Goal: Task Accomplishment & Management: Complete application form

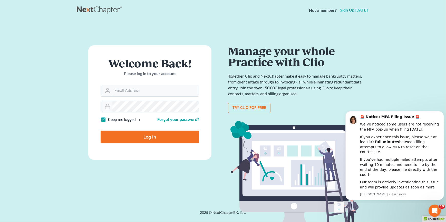
type input "[EMAIL_ADDRESS][DOMAIN_NAME]"
click at [116, 136] on input "Log In" at bounding box center [150, 137] width 98 height 13
type input "Thinking..."
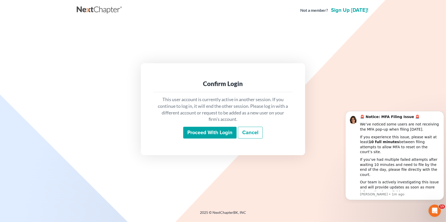
click at [228, 133] on input "Proceed with login" at bounding box center [209, 133] width 53 height 12
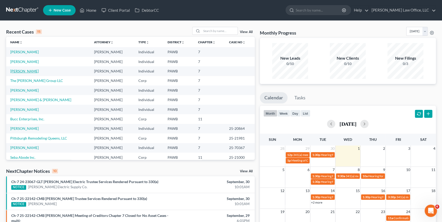
click at [25, 72] on link "Pletcher, Heather" at bounding box center [24, 71] width 28 height 4
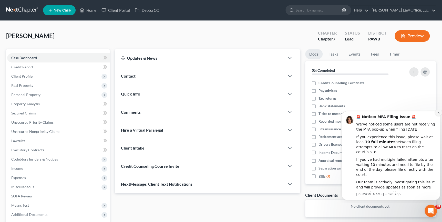
click at [438, 114] on icon "Dismiss notification" at bounding box center [438, 112] width 3 height 3
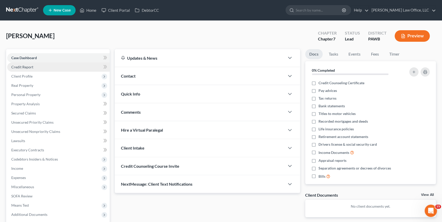
click at [50, 69] on link "Credit Report" at bounding box center [58, 67] width 103 height 9
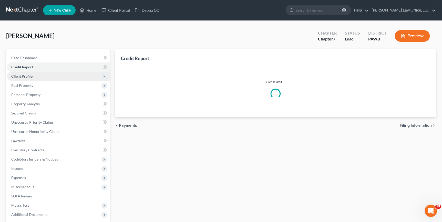
click at [53, 77] on span "Client Profile" at bounding box center [58, 76] width 103 height 9
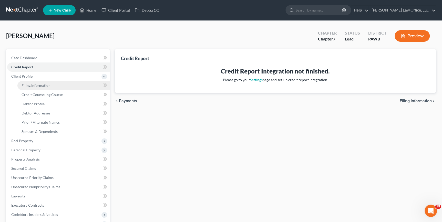
click at [70, 84] on link "Filing Information" at bounding box center [63, 85] width 92 height 9
select select "1"
select select "0"
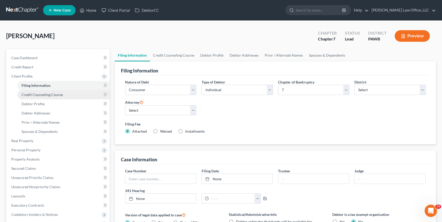
click at [36, 94] on span "Credit Counseling Course" at bounding box center [42, 95] width 41 height 4
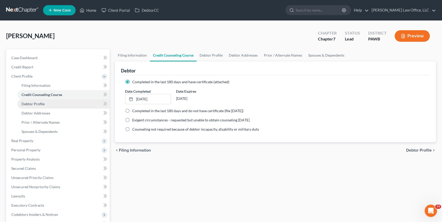
click at [38, 103] on span "Debtor Profile" at bounding box center [33, 104] width 23 height 4
select select "0"
select select "4"
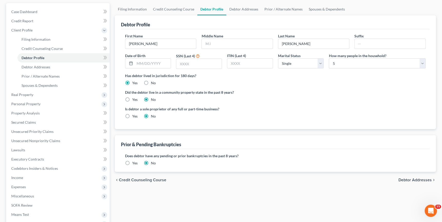
scroll to position [46, 0]
click at [310, 63] on select "Select Single Married Separated Divorced Widowed" at bounding box center [301, 63] width 46 height 10
select select "1"
click at [278, 58] on select "Select Single Married Separated Divorced Widowed" at bounding box center [301, 63] width 46 height 10
click at [201, 62] on input "text" at bounding box center [198, 64] width 45 height 10
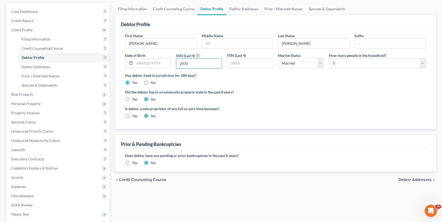
type input "2970"
click at [223, 112] on div "Is debtor a sole proprietor of any full or part-time business? Yes No" at bounding box center [199, 112] width 153 height 13
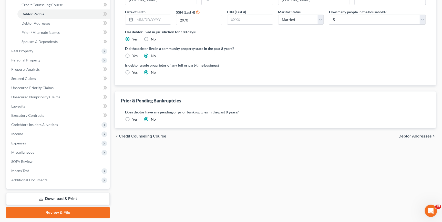
scroll to position [93, 0]
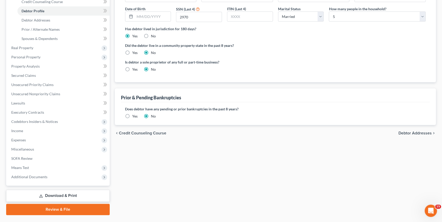
click at [407, 133] on span "Debtor Addresses" at bounding box center [415, 133] width 33 height 4
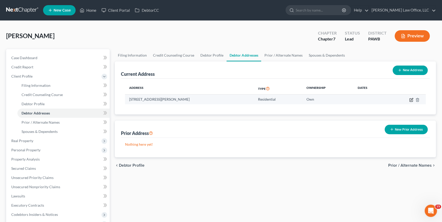
click at [412, 100] on icon "button" at bounding box center [411, 100] width 4 height 4
select select "39"
select select "1"
select select "0"
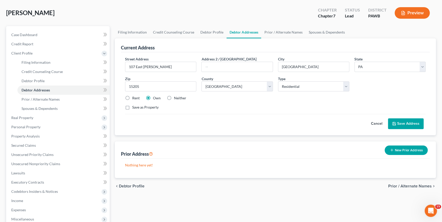
scroll to position [23, 0]
click at [416, 148] on button "New Prior Address" at bounding box center [406, 150] width 43 height 9
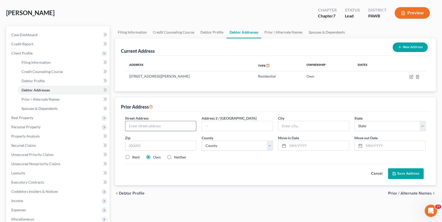
click at [174, 123] on input "text" at bounding box center [160, 126] width 71 height 10
type input "3214 Ladoga Street"
type input "15204"
type input "Pittsburgh"
select select "39"
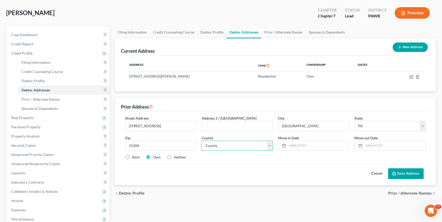
click at [240, 144] on select "County Adams County Allegheny County Armstrong County Beaver County Bedford Cou…" at bounding box center [237, 146] width 71 height 10
select select "1"
click at [202, 141] on select "County Adams County Allegheny County Armstrong County Beaver County Bedford Cou…" at bounding box center [237, 146] width 71 height 10
drag, startPoint x: 295, startPoint y: 144, endPoint x: 297, endPoint y: 145, distance: 2.8
click at [295, 144] on input "text" at bounding box center [318, 146] width 61 height 10
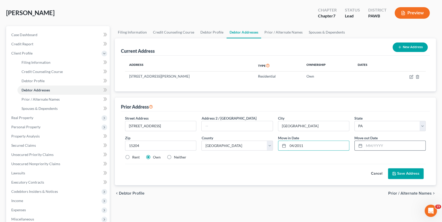
type input "04/2011"
click at [369, 145] on input "text" at bounding box center [394, 146] width 61 height 10
type input "08/2020"
click at [401, 173] on button "Save Address" at bounding box center [406, 173] width 36 height 11
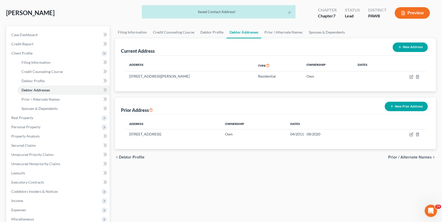
click at [403, 155] on span "Prior / Alternate Names" at bounding box center [410, 157] width 44 height 4
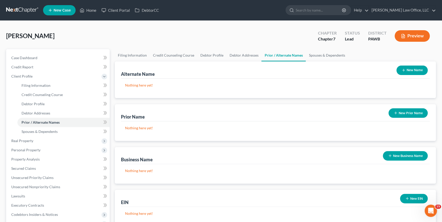
click at [397, 114] on button "New Prior Name" at bounding box center [408, 112] width 39 height 9
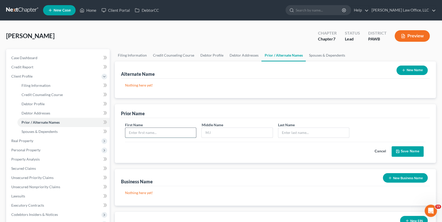
drag, startPoint x: 152, startPoint y: 131, endPoint x: 204, endPoint y: 131, distance: 51.5
click at [152, 131] on input "text" at bounding box center [160, 133] width 71 height 10
type input "Heather"
type input "Street"
click at [409, 154] on button "Save Name" at bounding box center [408, 151] width 32 height 11
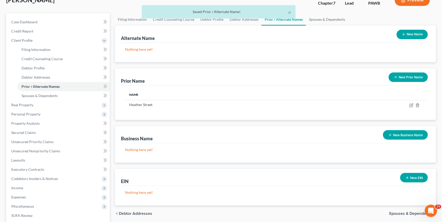
scroll to position [93, 0]
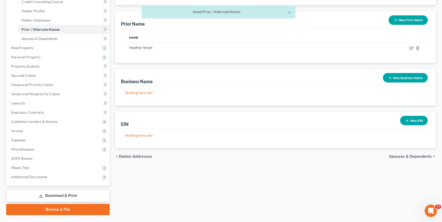
click at [421, 157] on span "Spouses & Dependents" at bounding box center [410, 157] width 43 height 4
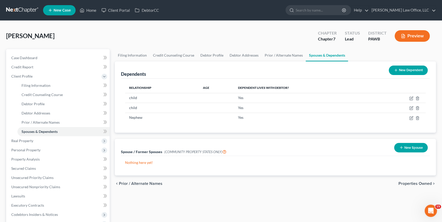
click at [422, 184] on span "Properties Owned" at bounding box center [415, 184] width 33 height 4
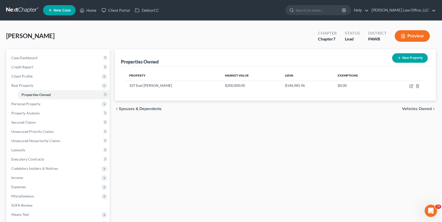
click at [419, 107] on span "Vehicles Owned" at bounding box center [417, 109] width 30 height 4
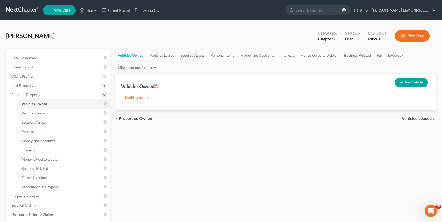
click at [401, 81] on icon "button" at bounding box center [402, 83] width 4 height 4
select select "0"
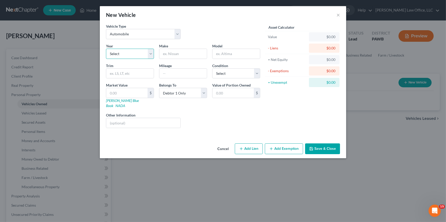
click at [125, 56] on select "Select 2026 2025 2024 2023 2022 2021 2020 2019 2018 2017 2016 2015 2014 2013 20…" at bounding box center [130, 54] width 48 height 10
select select "7"
click at [106, 49] on select "Select 2026 2025 2024 2023 2022 2021 2020 2019 2018 2017 2016 2015 2014 2013 20…" at bounding box center [130, 54] width 48 height 10
click at [187, 51] on input "text" at bounding box center [182, 54] width 47 height 10
type input "Ford"
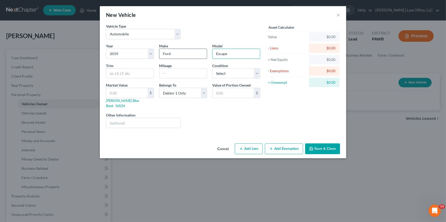
type input "Escape"
select select "3"
click at [179, 73] on input "text" at bounding box center [182, 74] width 47 height 10
type input "57000"
drag, startPoint x: 122, startPoint y: 92, endPoint x: 125, endPoint y: 92, distance: 3.6
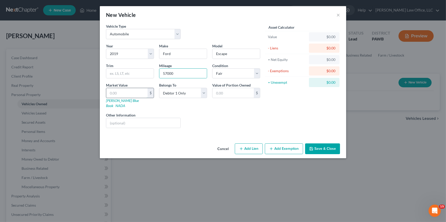
click at [122, 92] on input "text" at bounding box center [126, 93] width 41 height 10
click at [182, 95] on select "Select Debtor 1 Only Debtor 2 Only Debtor 1 And Debtor 2 Only At Least One Of T…" at bounding box center [183, 93] width 48 height 10
click at [159, 88] on select "Select Debtor 1 Only Debtor 2 Only Debtor 1 And Debtor 2 Only At Least One Of T…" at bounding box center [183, 93] width 48 height 10
click at [225, 91] on input "text" at bounding box center [232, 93] width 41 height 10
drag, startPoint x: 226, startPoint y: 93, endPoint x: 233, endPoint y: 91, distance: 7.7
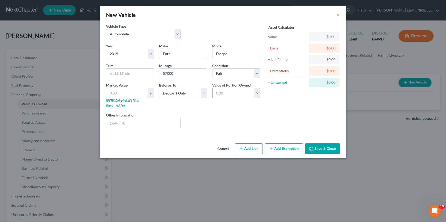
click at [226, 93] on input "text" at bounding box center [232, 93] width 41 height 10
type input "10,000"
click at [330, 145] on button "Save & Close" at bounding box center [322, 149] width 35 height 11
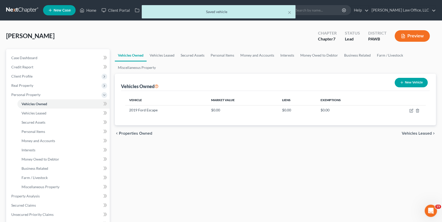
click at [411, 134] on span "Vehicles Leased" at bounding box center [417, 134] width 30 height 4
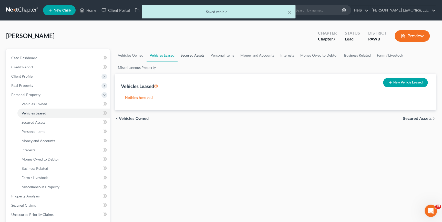
click at [190, 55] on link "Secured Assets" at bounding box center [193, 55] width 30 height 12
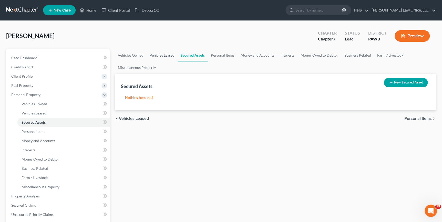
click at [159, 52] on link "Vehicles Leased" at bounding box center [162, 55] width 31 height 12
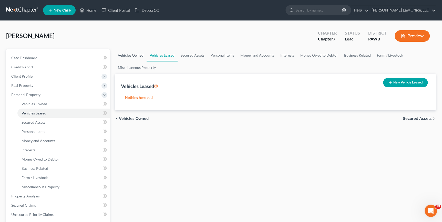
click at [139, 56] on link "Vehicles Owned" at bounding box center [131, 55] width 32 height 12
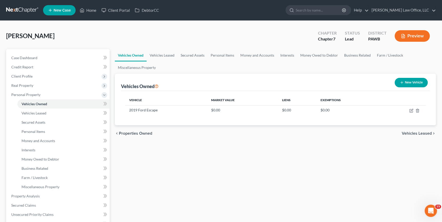
click at [404, 83] on button "New Vehicle" at bounding box center [411, 82] width 33 height 9
select select "0"
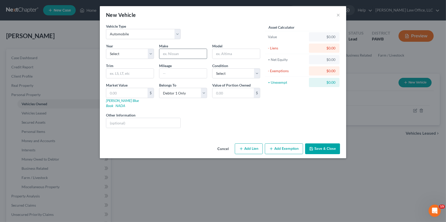
click at [177, 53] on input "text" at bounding box center [182, 54] width 47 height 10
click at [144, 59] on select "Select 2026 2025 2024 2023 2022 2021 2020 2019 2018 2017 2016 2015 2014 2013 20…" at bounding box center [130, 54] width 48 height 10
select select "27"
click at [106, 49] on select "Select 2026 2025 2024 2023 2022 2021 2020 2019 2018 2017 2016 2015 2014 2013 20…" at bounding box center [130, 54] width 48 height 10
click at [164, 57] on input "text" at bounding box center [182, 54] width 47 height 10
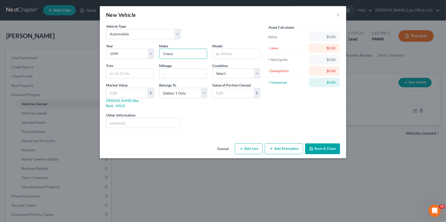
type input "Chevy"
type input "Pickup"
select select "4"
drag, startPoint x: 223, startPoint y: 93, endPoint x: 348, endPoint y: 92, distance: 125.6
click at [223, 93] on input "text" at bounding box center [232, 93] width 41 height 10
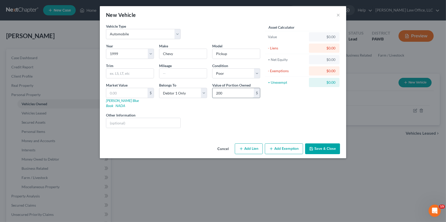
drag, startPoint x: 229, startPoint y: 91, endPoint x: 213, endPoint y: 92, distance: 15.9
click at [215, 92] on input "200" at bounding box center [232, 93] width 41 height 10
type input "500"
drag, startPoint x: 297, startPoint y: 124, endPoint x: 269, endPoint y: 124, distance: 27.7
click at [297, 124] on div "Asset Calculator Value $0.00 - Liens $0.00 = Net Equity $0.00 - Exemptions $0.0…" at bounding box center [303, 78] width 80 height 109
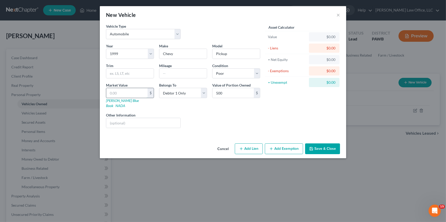
click at [117, 95] on input "text" at bounding box center [126, 93] width 41 height 10
type input "5"
type input "5.00"
type input "50"
type input "50.00"
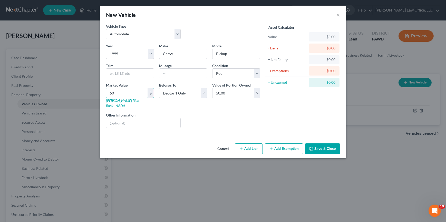
type input "500"
type input "500.00"
type input "500"
click at [333, 144] on button "Save & Close" at bounding box center [322, 149] width 35 height 11
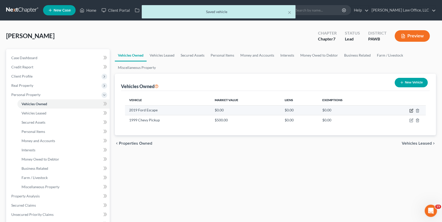
click at [410, 110] on icon "button" at bounding box center [411, 111] width 4 height 4
select select "0"
select select "7"
select select "3"
select select "0"
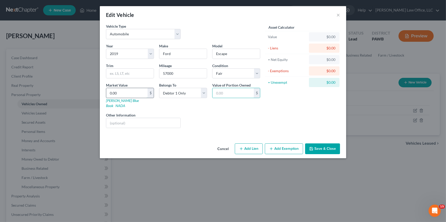
click at [115, 94] on input "0.00" at bounding box center [126, 93] width 41 height 10
paste input "10,00"
type input "10,000.00"
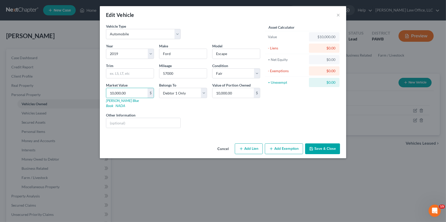
click at [319, 144] on button "Save & Close" at bounding box center [322, 149] width 35 height 11
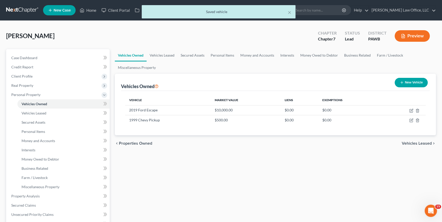
click at [410, 142] on span "Vehicles Leased" at bounding box center [417, 144] width 30 height 4
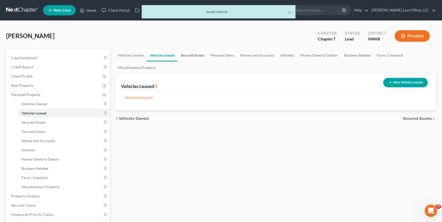
click at [199, 55] on link "Secured Assets" at bounding box center [193, 55] width 30 height 12
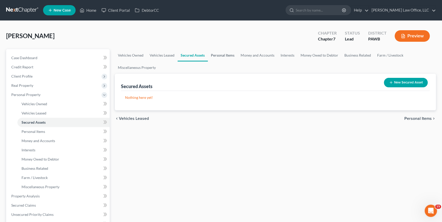
click at [212, 53] on link "Personal Items" at bounding box center [223, 55] width 30 height 12
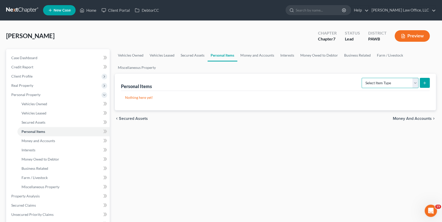
click at [382, 82] on select "Select Item Type Clothing Collectibles Of Value Electronics Firearms Household …" at bounding box center [390, 83] width 57 height 10
select select "clothing"
click at [362, 78] on select "Select Item Type Clothing Collectibles Of Value Electronics Firearms Household …" at bounding box center [390, 83] width 57 height 10
click at [429, 85] on button "submit" at bounding box center [425, 83] width 10 height 10
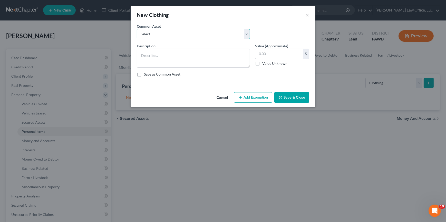
click at [198, 35] on select "Select general clothing general clothing general clothing general clothing" at bounding box center [193, 34] width 113 height 10
select select "0"
click at [137, 29] on select "Select general clothing general clothing general clothing general clothing" at bounding box center [193, 34] width 113 height 10
type textarea "general clothing"
click at [259, 54] on input "100.00" at bounding box center [278, 54] width 47 height 10
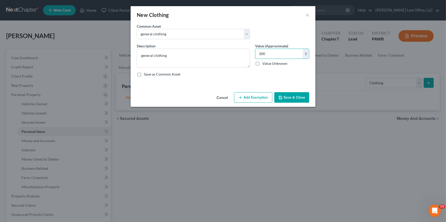
type input "300"
click at [298, 97] on button "Save & Close" at bounding box center [291, 97] width 35 height 11
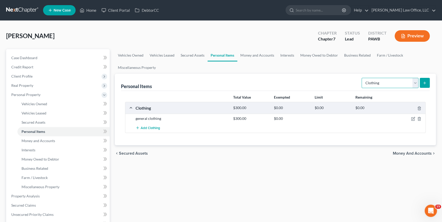
click at [374, 84] on select "Select Item Type Clothing Collectibles Of Value Electronics Firearms Household …" at bounding box center [390, 83] width 57 height 10
select select "electronics"
click at [362, 78] on select "Select Item Type Clothing Collectibles Of Value Electronics Firearms Household …" at bounding box center [390, 83] width 57 height 10
click at [424, 85] on button "submit" at bounding box center [425, 83] width 10 height 10
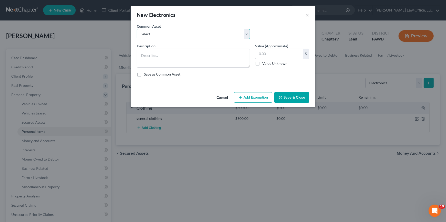
click at [218, 33] on select "Select TVs, computer, cell phone and similar consumer electronics computers, ce…" at bounding box center [193, 34] width 113 height 10
select select "4"
click at [137, 29] on select "Select TVs, computer, cell phone and similar consumer electronics computers, ce…" at bounding box center [193, 34] width 113 height 10
type textarea "TV, cell phone and similar consumer electronics"
type input "500.00"
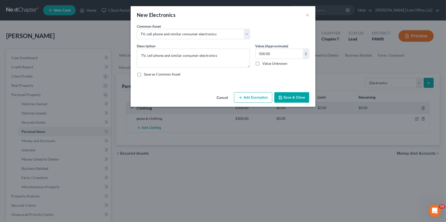
click at [285, 97] on button "Save & Close" at bounding box center [291, 97] width 35 height 11
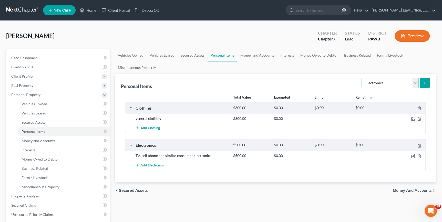
click at [387, 84] on select "Select Item Type Clothing Collectibles Of Value Electronics Firearms Household …" at bounding box center [390, 83] width 57 height 10
select select "firearms"
click at [362, 78] on select "Select Item Type Clothing Collectibles Of Value Electronics Firearms Household …" at bounding box center [390, 83] width 57 height 10
click at [423, 82] on icon "submit" at bounding box center [425, 83] width 4 height 4
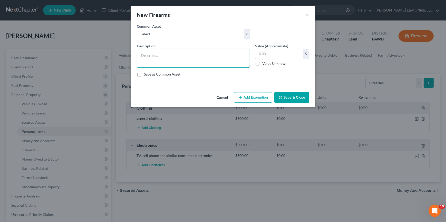
drag, startPoint x: 164, startPoint y: 55, endPoint x: 167, endPoint y: 55, distance: 3.4
click at [164, 55] on textarea at bounding box center [193, 58] width 113 height 19
type textarea "Handgun, Remington Shotgun and Rifle"
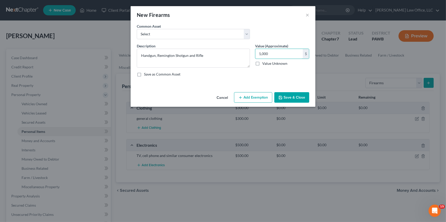
type input "1,000"
drag, startPoint x: 281, startPoint y: 98, endPoint x: 287, endPoint y: 98, distance: 6.2
click at [281, 98] on icon "button" at bounding box center [280, 98] width 4 height 4
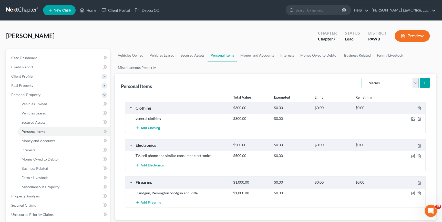
click at [398, 81] on select "Select Item Type Clothing Collectibles Of Value Electronics Firearms Household …" at bounding box center [390, 83] width 57 height 10
select select "household_goods"
click at [362, 78] on select "Select Item Type Clothing Collectibles Of Value Electronics Firearms Household …" at bounding box center [390, 83] width 57 height 10
click at [426, 83] on line "submit" at bounding box center [425, 83] width 2 height 0
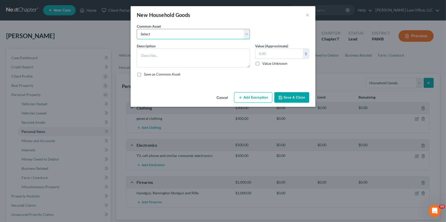
click at [220, 38] on select "Select Homer furnishing such as couch, tables, chairs and similar items Various…" at bounding box center [193, 34] width 113 height 10
select select "2"
click at [137, 29] on select "Select Homer furnishing such as couch, tables, chairs and similar items Various…" at bounding box center [193, 34] width 113 height 10
type textarea "Home furnishing such as couch, tables, chairs and similar items"
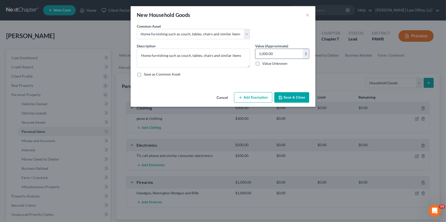
click at [263, 54] on input "1,000.00" at bounding box center [278, 54] width 47 height 10
type input "500"
click at [287, 102] on button "Save & Close" at bounding box center [291, 97] width 35 height 11
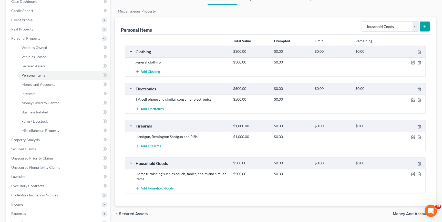
scroll to position [70, 0]
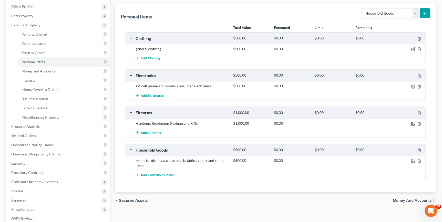
click at [413, 122] on icon "button" at bounding box center [413, 124] width 4 height 4
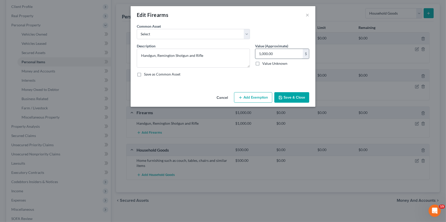
click at [261, 55] on input "1,000.00" at bounding box center [278, 54] width 47 height 10
type input "750"
click at [282, 98] on icon "button" at bounding box center [280, 98] width 4 height 4
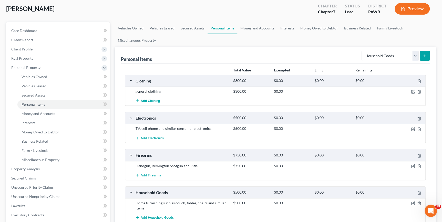
scroll to position [0, 0]
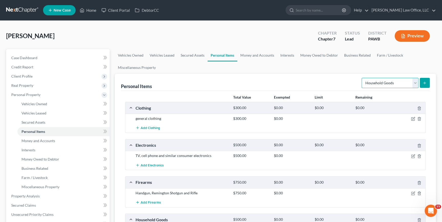
click at [386, 82] on select "Select Item Type Clothing Collectibles Of Value Electronics Firearms Household …" at bounding box center [390, 83] width 57 height 10
select select "jewelry"
click at [362, 78] on select "Select Item Type Clothing Collectibles Of Value Electronics Firearms Household …" at bounding box center [390, 83] width 57 height 10
click at [425, 85] on button "submit" at bounding box center [425, 83] width 10 height 10
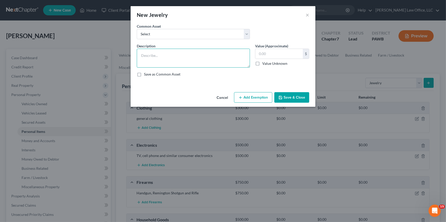
click at [182, 58] on textarea at bounding box center [193, 58] width 113 height 19
type textarea "Wedding Ring, Bracelet and necklaces"
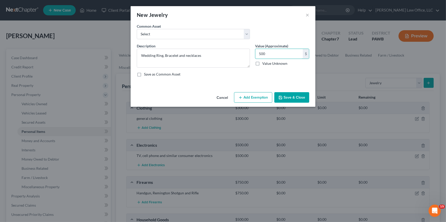
type input "500"
click at [301, 97] on button "Save & Close" at bounding box center [291, 97] width 35 height 11
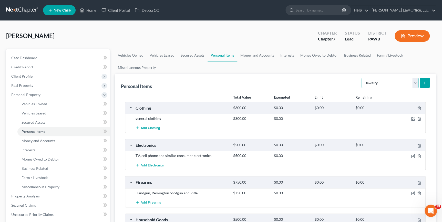
click at [390, 84] on select "Select Item Type Clothing Collectibles Of Value Electronics Firearms Household …" at bounding box center [390, 83] width 57 height 10
select select "sports_and_hobby_equipment"
click at [362, 78] on select "Select Item Type Clothing Collectibles Of Value Electronics Firearms Household …" at bounding box center [390, 83] width 57 height 10
click at [425, 82] on line "submit" at bounding box center [425, 83] width 0 height 2
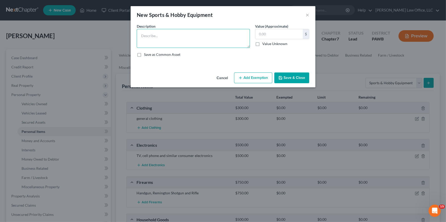
click at [182, 33] on textarea at bounding box center [193, 38] width 113 height 19
type textarea "fishing rods"
type input "20"
drag, startPoint x: 297, startPoint y: 76, endPoint x: 413, endPoint y: 78, distance: 115.6
click at [297, 76] on button "Save & Close" at bounding box center [291, 78] width 35 height 11
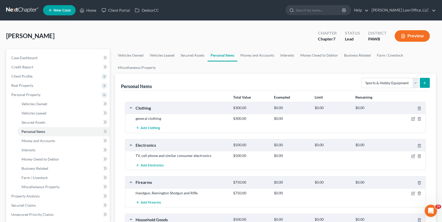
click at [425, 85] on icon "submit" at bounding box center [425, 83] width 4 height 4
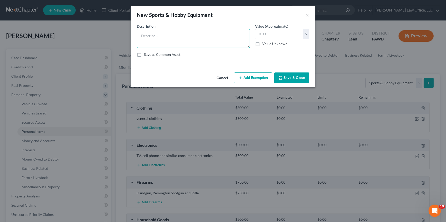
click at [184, 39] on textarea at bounding box center [193, 38] width 113 height 19
type textarea "D"
type textarea "Digital Camera"
type input "5"
type input "100"
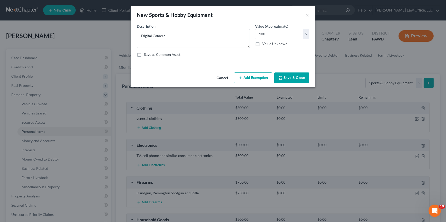
click at [288, 80] on button "Save & Close" at bounding box center [291, 78] width 35 height 11
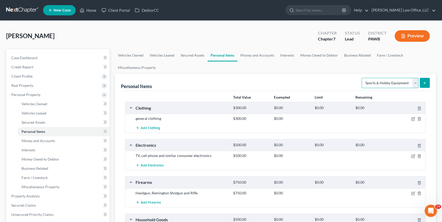
click at [370, 82] on select "Select Item Type Clothing Collectibles Of Value Electronics Firearms Household …" at bounding box center [390, 83] width 57 height 10
click at [413, 59] on ul "Vehicles Owned Vehicles Leased Secured Assets Personal Items Money and Accounts…" at bounding box center [275, 61] width 321 height 25
click at [248, 54] on link "Money and Accounts" at bounding box center [257, 55] width 40 height 12
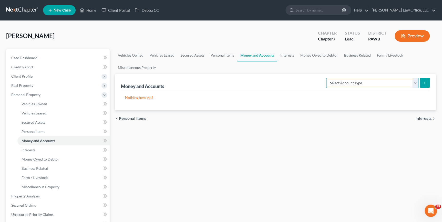
click at [384, 84] on select "Select Account Type Brokerage Cash on Hand Certificates of Deposit Checking Acc…" at bounding box center [372, 83] width 92 height 10
select select "cash_on_hand"
click at [327, 78] on select "Select Account Type Brokerage Cash on Hand Certificates of Deposit Checking Acc…" at bounding box center [372, 83] width 92 height 10
click at [422, 82] on button "submit" at bounding box center [425, 83] width 10 height 10
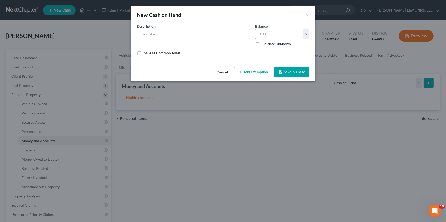
click at [283, 38] on input "text" at bounding box center [278, 34] width 47 height 10
type input "50"
click at [202, 33] on input "text" at bounding box center [193, 34] width 113 height 10
type input "Cash"
click at [291, 66] on div "Cancel Add Exemption Save & Close" at bounding box center [223, 73] width 185 height 17
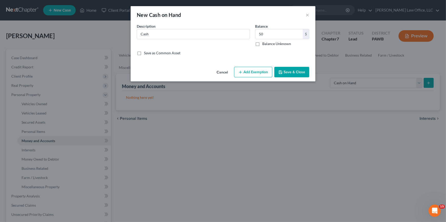
click at [290, 68] on button "Save & Close" at bounding box center [291, 72] width 35 height 11
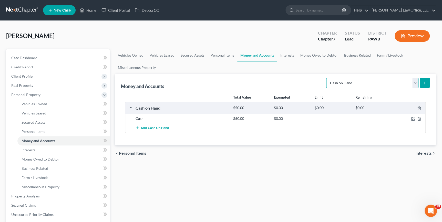
click at [393, 82] on select "Select Account Type Brokerage Cash on Hand Certificates of Deposit Checking Acc…" at bounding box center [372, 83] width 92 height 10
select select "checking"
click at [327, 78] on select "Select Account Type Brokerage Cash on Hand Certificates of Deposit Checking Acc…" at bounding box center [372, 83] width 92 height 10
click at [427, 84] on icon "submit" at bounding box center [425, 83] width 4 height 4
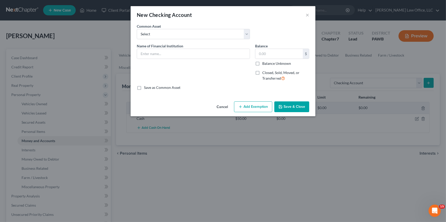
click at [175, 48] on label "Name of Financial Institution *" at bounding box center [160, 45] width 46 height 5
click at [175, 54] on input "text" at bounding box center [193, 54] width 113 height 10
type input "Citizens Bank"
type input "300"
click at [287, 110] on button "Save & Close" at bounding box center [291, 107] width 35 height 11
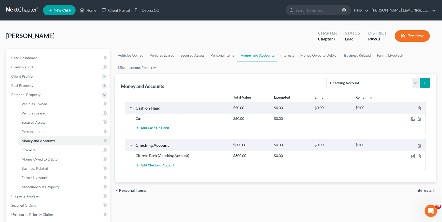
click at [427, 82] on button "submit" at bounding box center [425, 83] width 10 height 10
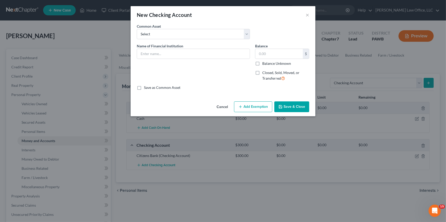
click at [209, 46] on div "Name of Financial Institution *" at bounding box center [193, 51] width 113 height 16
click at [208, 49] on input "text" at bounding box center [193, 54] width 113 height 10
type input "Baro Account"
type input "25"
click at [280, 106] on icon "button" at bounding box center [280, 107] width 4 height 4
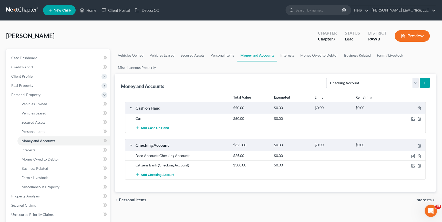
click at [426, 83] on icon "submit" at bounding box center [425, 83] width 4 height 4
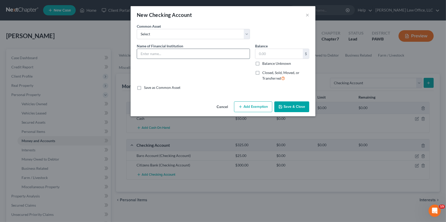
click at [165, 51] on input "text" at bounding box center [193, 54] width 113 height 10
type input "Cashapp"
type input "50"
click at [295, 106] on button "Save & Close" at bounding box center [291, 107] width 35 height 11
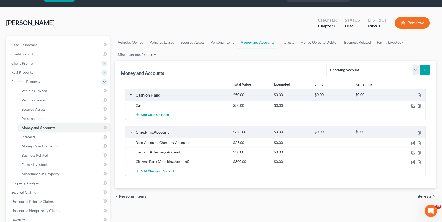
scroll to position [23, 0]
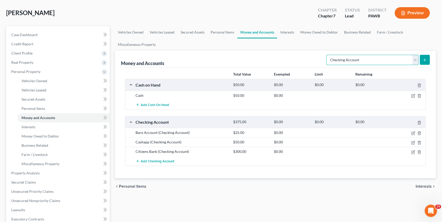
click at [357, 61] on select "Select Account Type Brokerage Cash on Hand Certificates of Deposit Checking Acc…" at bounding box center [372, 60] width 92 height 10
select select "savings"
click at [327, 55] on select "Select Account Type Brokerage Cash on Hand Certificates of Deposit Checking Acc…" at bounding box center [372, 60] width 92 height 10
click at [421, 60] on button "submit" at bounding box center [425, 60] width 10 height 10
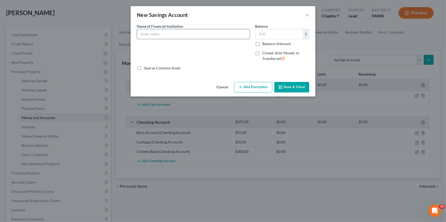
click at [154, 33] on input "text" at bounding box center [193, 34] width 113 height 10
type input "Citizens Bank"
click at [285, 33] on input "text" at bounding box center [278, 34] width 47 height 10
type input "50"
click at [299, 90] on button "Save & Close" at bounding box center [291, 87] width 35 height 11
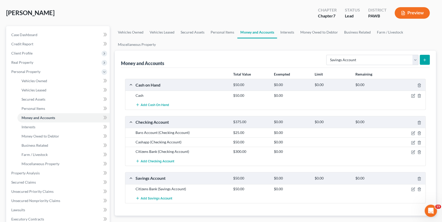
click at [426, 60] on icon "submit" at bounding box center [425, 60] width 4 height 4
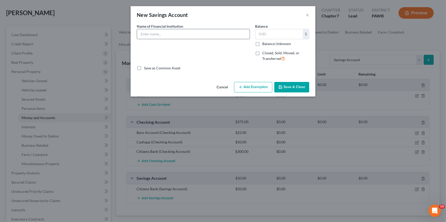
click at [187, 31] on input "text" at bounding box center [193, 34] width 113 height 10
type input "Fidelity Bank"
type input "50"
click at [282, 90] on button "Save & Close" at bounding box center [291, 87] width 35 height 11
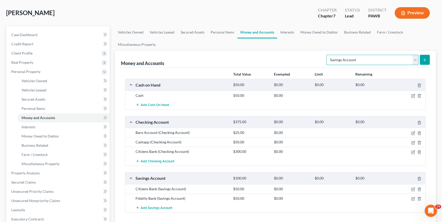
click at [369, 61] on select "Select Account Type Brokerage Cash on Hand Certificates of Deposit Checking Acc…" at bounding box center [372, 60] width 92 height 10
click at [288, 33] on link "Interests" at bounding box center [287, 32] width 20 height 12
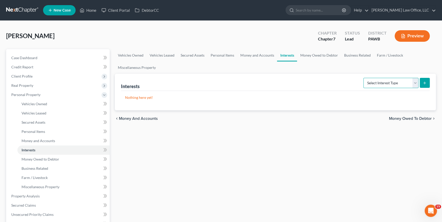
click at [409, 81] on select "Select Interest Type 401K Annuity Bond Education IRA Government Bond Government…" at bounding box center [391, 83] width 55 height 10
select select "401k"
click at [364, 78] on select "Select Interest Type 401K Annuity Bond Education IRA Government Bond Government…" at bounding box center [391, 83] width 55 height 10
click at [427, 82] on icon "submit" at bounding box center [425, 83] width 4 height 4
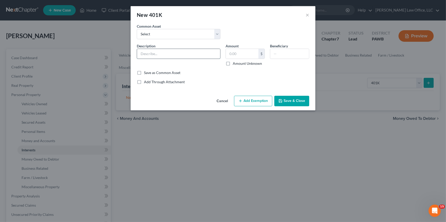
click at [158, 50] on input "text" at bounding box center [178, 54] width 83 height 10
type input "Capital Group-American Funds 401k through employer"
drag, startPoint x: 247, startPoint y: 55, endPoint x: 259, endPoint y: 56, distance: 11.3
click at [247, 55] on input "text" at bounding box center [242, 54] width 33 height 10
click at [238, 55] on input "text" at bounding box center [242, 54] width 33 height 10
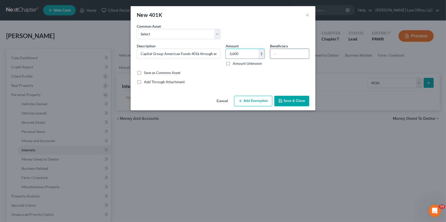
type input "3,600"
click at [274, 56] on input "text" at bounding box center [289, 54] width 39 height 10
type input "Spouse"
click at [291, 104] on button "Save & Close" at bounding box center [291, 101] width 35 height 11
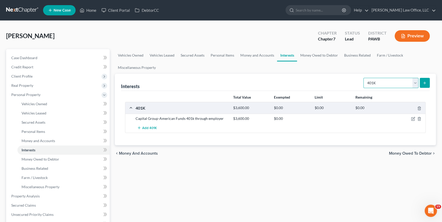
click at [405, 82] on select "Select Interest Type 401K Annuity Bond Education IRA Government Bond Government…" at bounding box center [391, 83] width 55 height 10
select select "pension_plan"
click at [364, 78] on select "Select Interest Type 401K Annuity Bond Education IRA Government Bond Government…" at bounding box center [391, 83] width 55 height 10
click at [422, 82] on button "submit" at bounding box center [425, 83] width 10 height 10
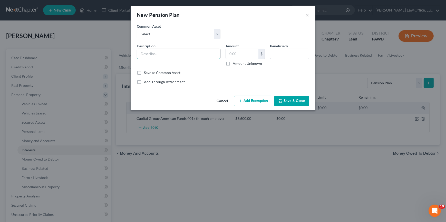
click at [189, 56] on input "text" at bounding box center [178, 54] width 83 height 10
type input "P"
click at [308, 14] on button "×" at bounding box center [307, 15] width 4 height 6
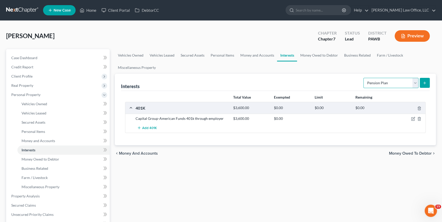
click at [405, 82] on select "Select Interest Type 401K Annuity Bond Education IRA Government Bond Government…" at bounding box center [391, 83] width 55 height 10
select select "term_life_insurance"
click at [364, 78] on select "Select Interest Type 401K Annuity Bond Education IRA Government Bond Government…" at bounding box center [391, 83] width 55 height 10
click at [425, 83] on line "submit" at bounding box center [425, 83] width 0 height 2
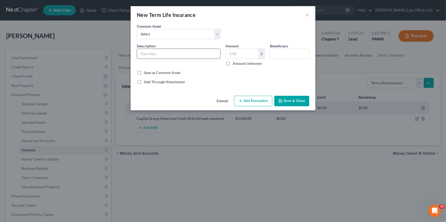
click at [152, 56] on input "text" at bounding box center [178, 54] width 83 height 10
type input "Term Policy with Death Benefit of $"
click at [289, 56] on input "text" at bounding box center [289, 54] width 39 height 10
type input "Spouse"
click at [144, 72] on label "Save as Common Asset" at bounding box center [162, 72] width 36 height 5
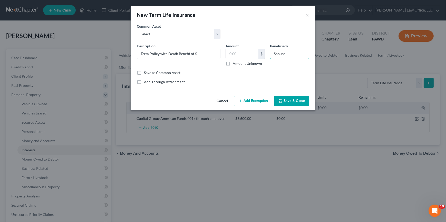
click at [146, 72] on input "Save as Common Asset" at bounding box center [147, 71] width 3 height 3
checkbox input "true"
click at [202, 54] on input "Term Policy with Death Benefit of $" at bounding box center [178, 54] width 83 height 10
click at [139, 54] on input "Term Policy with Death Benefit of $" at bounding box center [178, 54] width 83 height 10
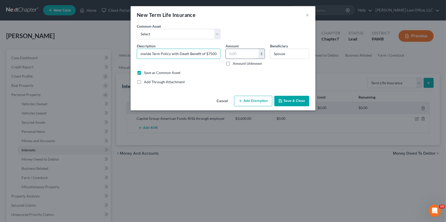
type input "Nationwide Term Policy with Death Benefit of $75000"
click at [253, 54] on input "text" at bounding box center [242, 54] width 33 height 10
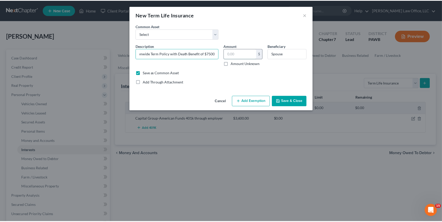
scroll to position [0, 0]
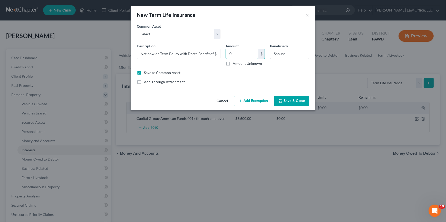
type input "0"
click at [303, 100] on button "Save & Close" at bounding box center [291, 101] width 35 height 11
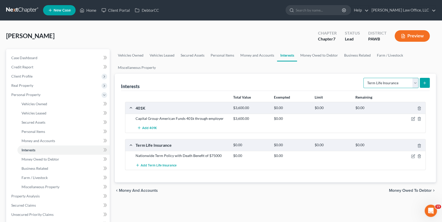
click at [377, 80] on select "Select Interest Type 401K Annuity Bond Education IRA Government Bond Government…" at bounding box center [391, 83] width 55 height 10
click at [322, 56] on link "Money Owed to Debtor" at bounding box center [319, 55] width 44 height 12
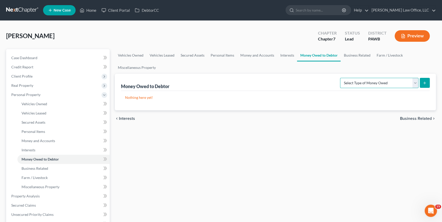
click at [347, 81] on select "Select Type of Money Owed Accounts Receivable Alimony Child Support Claims Agai…" at bounding box center [379, 83] width 78 height 10
click at [353, 55] on link "Business Related" at bounding box center [357, 55] width 33 height 12
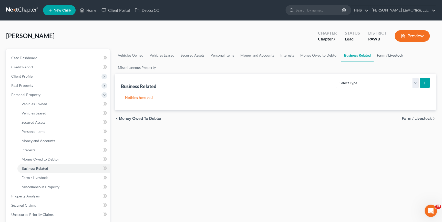
click at [389, 54] on link "Farm / Livestock" at bounding box center [390, 55] width 32 height 12
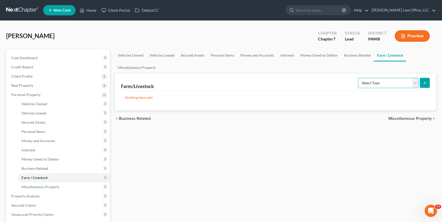
click at [402, 83] on select "Select Type Animals & Livestock Crops: Growing or Harvested Farming Equipment F…" at bounding box center [388, 83] width 61 height 10
click at [323, 64] on ul "Vehicles Owned Vehicles Leased Secured Assets Personal Items Money and Accounts…" at bounding box center [275, 61] width 321 height 25
click at [414, 117] on span "Miscellaneous Property" at bounding box center [410, 119] width 43 height 4
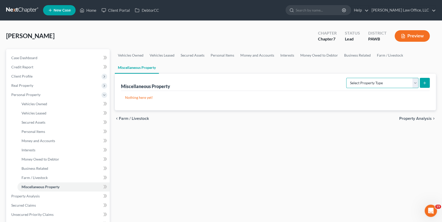
click at [375, 83] on select "Select Property Type Assigned for Creditor Benefit Within 1 Year Holding for An…" at bounding box center [382, 83] width 72 height 10
click at [386, 65] on ul "Vehicles Owned Vehicles Leased Secured Assets Personal Items Money and Accounts…" at bounding box center [275, 61] width 321 height 25
click at [415, 117] on span "Property Analysis" at bounding box center [415, 119] width 33 height 4
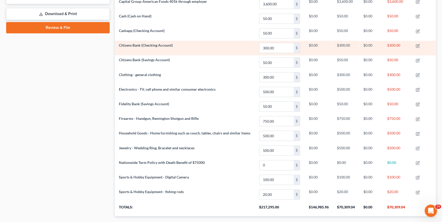
scroll to position [248, 0]
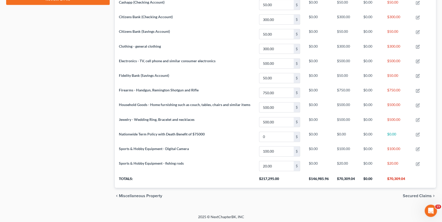
click at [425, 195] on span "Secured Claims" at bounding box center [417, 196] width 29 height 4
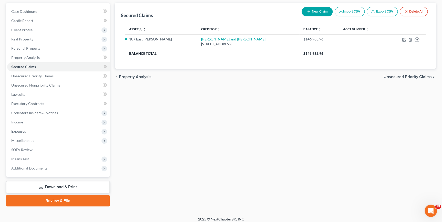
click at [402, 76] on span "Unsecured Priority Claims" at bounding box center [408, 77] width 48 height 4
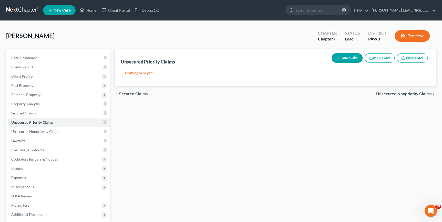
click at [374, 95] on div "chevron_left Secured Claims Unsecured Nonpriority Claims chevron_right" at bounding box center [275, 94] width 321 height 16
click at [425, 92] on span "Unsecured Nonpriority Claims" at bounding box center [404, 94] width 56 height 4
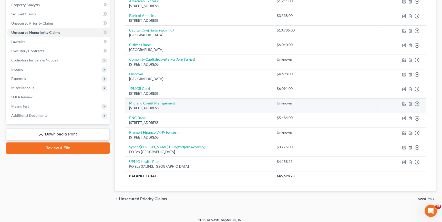
scroll to position [103, 0]
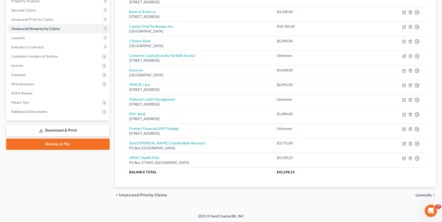
click at [428, 194] on span "Lawsuits" at bounding box center [424, 195] width 16 height 4
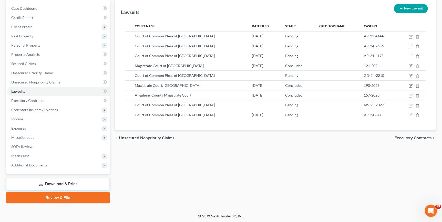
click at [420, 136] on span "Executory Contracts" at bounding box center [413, 138] width 37 height 4
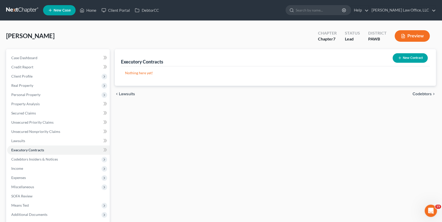
click at [415, 93] on span "Codebtors" at bounding box center [422, 94] width 19 height 4
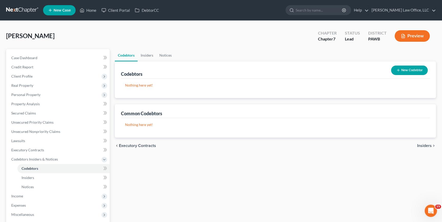
click at [415, 69] on button "New Codebtor" at bounding box center [409, 70] width 37 height 9
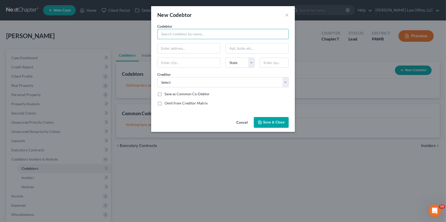
click at [182, 35] on input "text" at bounding box center [222, 34] width 131 height 10
type input "Jimmie Pletcher"
type input "107 East Crafton Ave."
type input "15205"
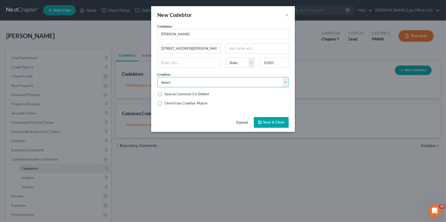
type input "Pittsburgh"
select select "39"
click at [196, 82] on select "Select Michael and Louise malakoff UPMC Health Plan Bank of America Citizens Ba…" at bounding box center [222, 82] width 131 height 10
select select "0"
click at [157, 77] on select "Select Michael and Louise malakoff UPMC Health Plan Bank of America Citizens Ba…" at bounding box center [222, 82] width 131 height 10
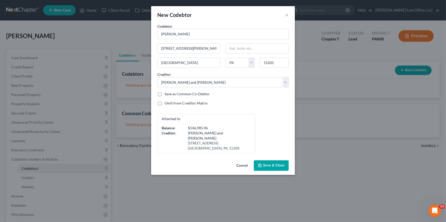
click at [273, 163] on button "Save & Close" at bounding box center [271, 166] width 35 height 11
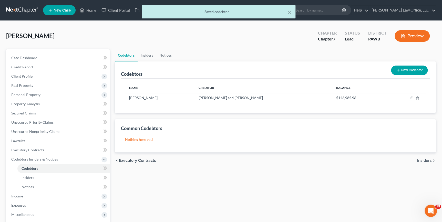
click at [420, 160] on span "Insiders" at bounding box center [424, 161] width 15 height 4
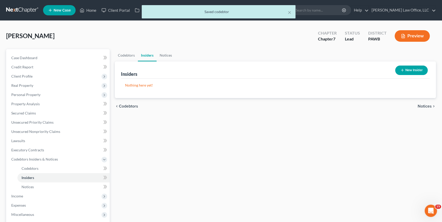
click at [424, 104] on span "Notices" at bounding box center [425, 106] width 14 height 4
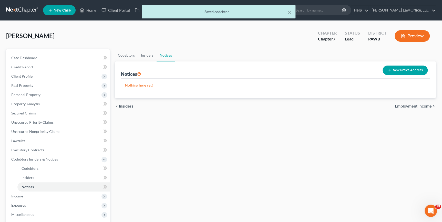
click at [401, 107] on span "Employment Income" at bounding box center [413, 106] width 37 height 4
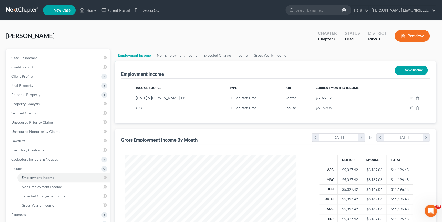
scroll to position [92, 181]
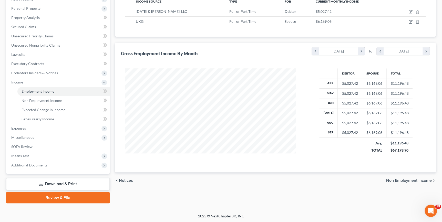
click at [394, 179] on span "Non Employment Income" at bounding box center [409, 181] width 46 height 4
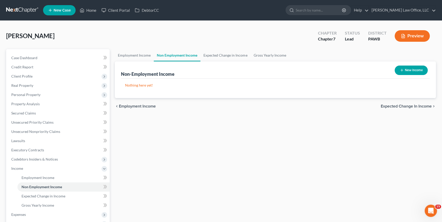
click at [413, 106] on span "Expected Change in Income" at bounding box center [406, 106] width 51 height 4
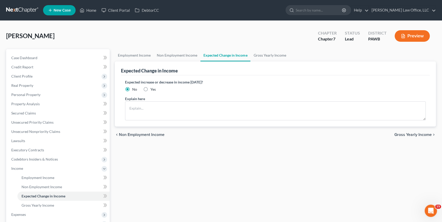
click at [420, 134] on span "Gross Yearly Income" at bounding box center [413, 135] width 37 height 4
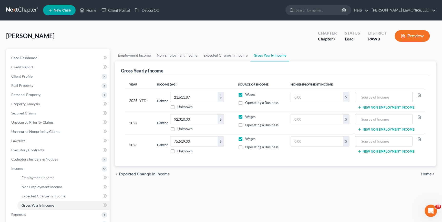
click at [424, 173] on span "Home" at bounding box center [426, 174] width 11 height 4
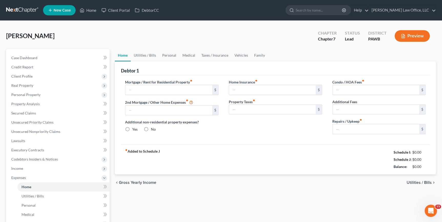
type input "0.00"
radio input "true"
type input "0.00"
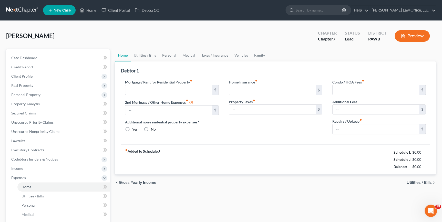
type input "0.00"
click at [151, 89] on input "text" at bounding box center [168, 90] width 87 height 10
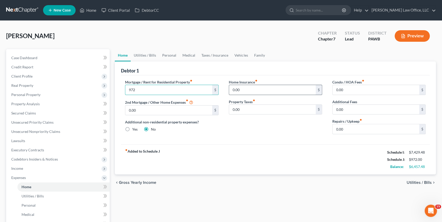
type input "972"
click at [254, 92] on input "0.00" at bounding box center [272, 90] width 87 height 10
click at [268, 90] on input "280" at bounding box center [272, 90] width 87 height 10
type input "255"
click at [252, 110] on input "0.00" at bounding box center [272, 110] width 87 height 10
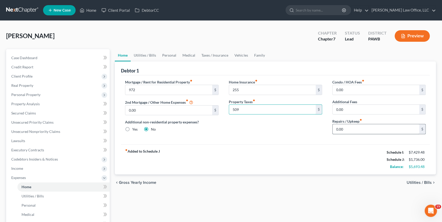
type input "509"
click at [354, 131] on input "0.00" at bounding box center [376, 129] width 87 height 10
type input "100"
click at [428, 182] on span "Utilities / Bills" at bounding box center [419, 183] width 25 height 4
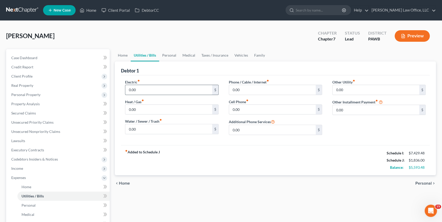
click at [151, 89] on input "0.00" at bounding box center [168, 90] width 87 height 10
type input "200"
type input "150"
type input "125"
type input "200"
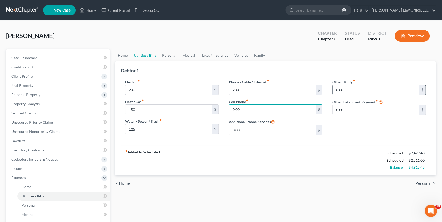
click at [352, 89] on input "0.00" at bounding box center [376, 90] width 87 height 10
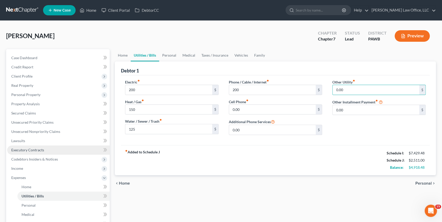
drag, startPoint x: 11, startPoint y: 168, endPoint x: 59, endPoint y: 154, distance: 50.6
click at [12, 168] on span "Income" at bounding box center [17, 168] width 12 height 4
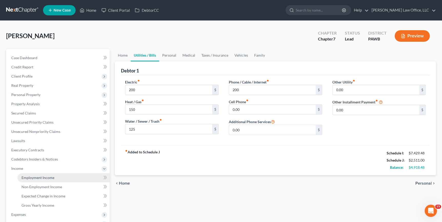
click at [28, 179] on span "Employment Income" at bounding box center [38, 178] width 33 height 4
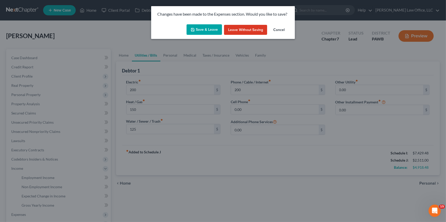
click at [210, 28] on button "Save & Leave" at bounding box center [203, 29] width 35 height 11
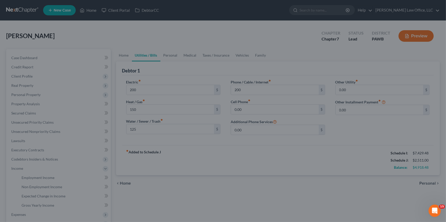
type input "200.00"
type input "150.00"
type input "125.00"
type input "200.00"
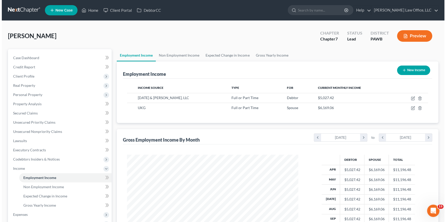
scroll to position [92, 181]
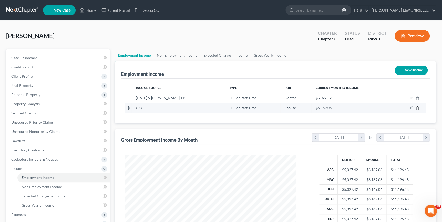
click at [417, 109] on line "button" at bounding box center [417, 108] width 0 height 1
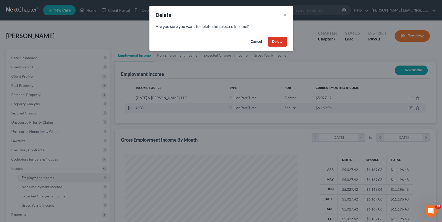
scroll to position [92, 183]
click at [276, 42] on button "Delete" at bounding box center [279, 42] width 19 height 10
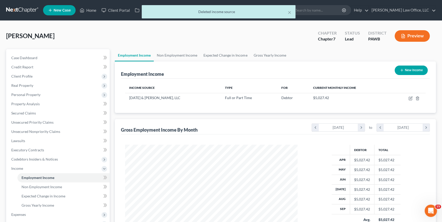
scroll to position [256302, 256212]
click at [31, 59] on span "Case Dashboard" at bounding box center [24, 58] width 26 height 4
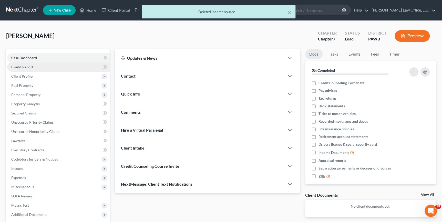
click at [35, 68] on link "Credit Report" at bounding box center [58, 67] width 103 height 9
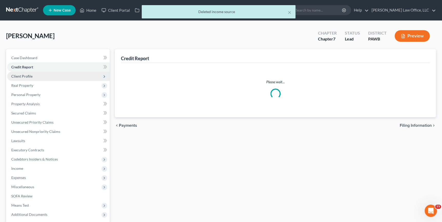
click at [34, 76] on span "Client Profile" at bounding box center [58, 76] width 103 height 9
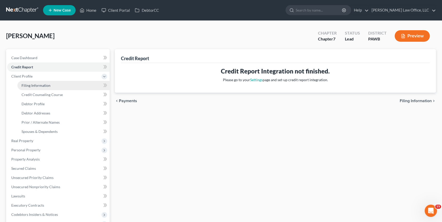
click at [44, 87] on span "Filing Information" at bounding box center [36, 85] width 29 height 4
select select "1"
select select "0"
select select "69"
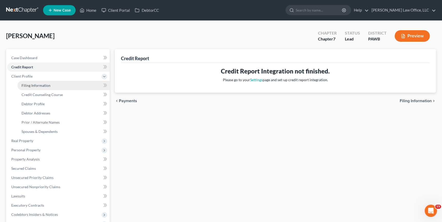
select select "0"
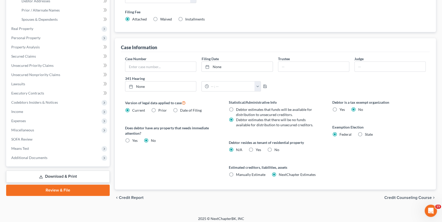
scroll to position [115, 0]
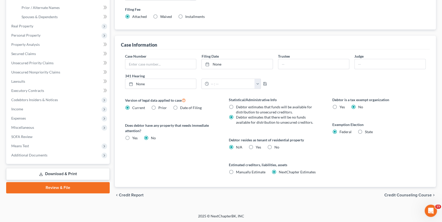
click at [419, 196] on span "Credit Counseling Course" at bounding box center [408, 195] width 47 height 4
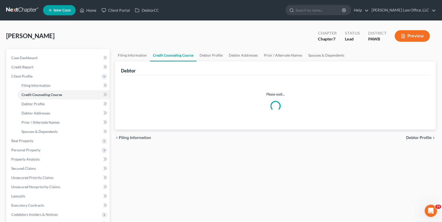
click at [421, 136] on span "Debtor Profile" at bounding box center [419, 138] width 26 height 4
select select "1"
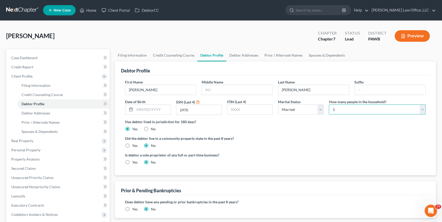
click at [337, 112] on select "Select 1 2 3 4 5 6 7 8 9 10 11 12 13 14 15 16 17 18 19 20" at bounding box center [377, 110] width 97 height 10
select select "3"
click at [329, 105] on select "Select 1 2 3 4 5 6 7 8 9 10 11 12 13 14 15 16 17 18 19 20" at bounding box center [377, 110] width 97 height 10
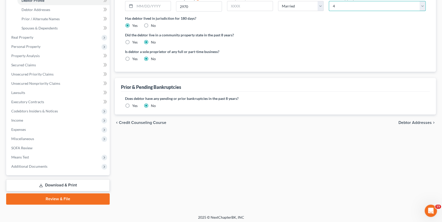
scroll to position [105, 0]
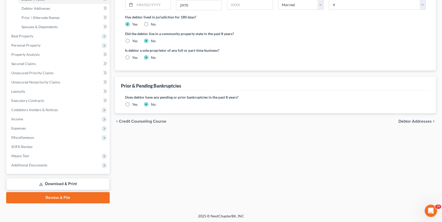
click at [412, 121] on span "Debtor Addresses" at bounding box center [415, 121] width 33 height 4
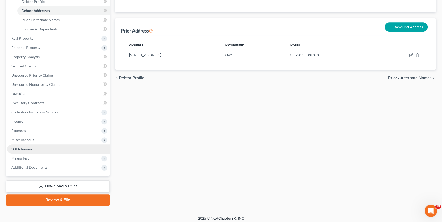
scroll to position [105, 0]
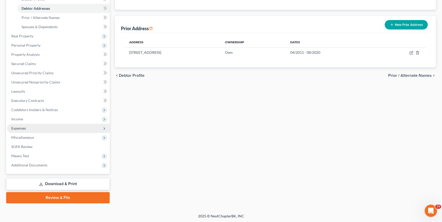
click at [51, 129] on span "Expenses" at bounding box center [58, 128] width 103 height 9
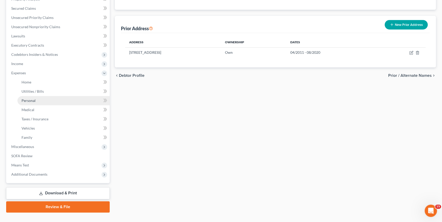
click at [31, 100] on span "Personal" at bounding box center [29, 100] width 14 height 4
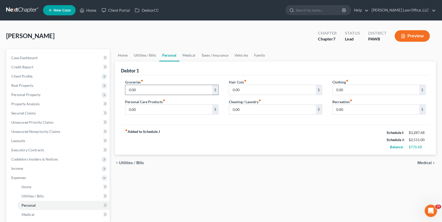
click at [169, 87] on input "0.00" at bounding box center [168, 90] width 87 height 10
drag, startPoint x: 131, startPoint y: 88, endPoint x: 149, endPoint y: 87, distance: 18.0
click at [131, 88] on input "400" at bounding box center [168, 90] width 87 height 10
type input "4"
type input "500"
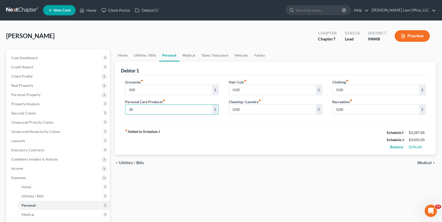
type input "30"
type input "60"
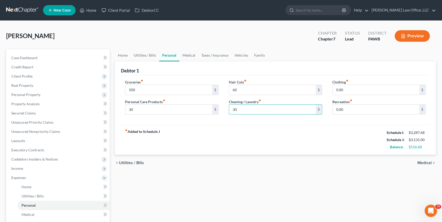
type input "30"
type input "1"
type input "75"
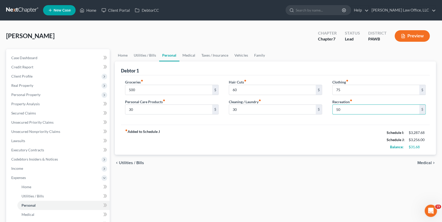
type input "50"
click at [422, 164] on span "Medical" at bounding box center [425, 163] width 14 height 4
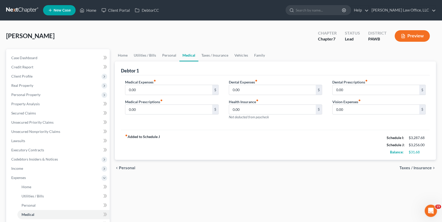
click at [138, 95] on div "Medical Expenses fiber_manual_record 0.00 $ Medical Prescriptions fiber_manual_…" at bounding box center [172, 101] width 104 height 45
click at [141, 91] on input "0.00" at bounding box center [168, 90] width 87 height 10
type input "100"
click at [139, 89] on input "0.00" at bounding box center [168, 90] width 87 height 10
type input "100"
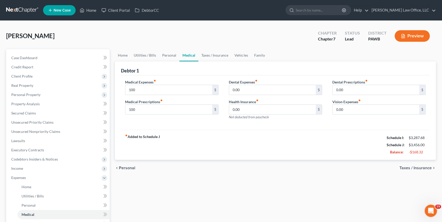
click at [413, 168] on span "Taxes / Insurance" at bounding box center [416, 168] width 32 height 4
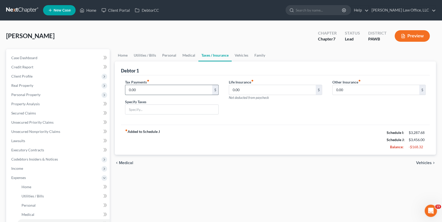
click at [134, 88] on input "0.00" at bounding box center [168, 90] width 87 height 10
click at [240, 90] on input "0.00" at bounding box center [272, 90] width 87 height 10
type input "45"
click at [417, 162] on span "Vehicles" at bounding box center [424, 163] width 16 height 4
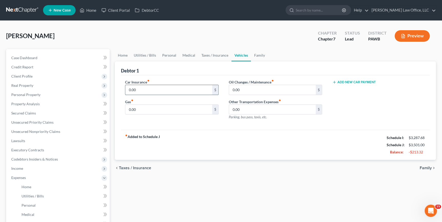
click at [140, 90] on input "0.00" at bounding box center [168, 90] width 87 height 10
type input "175"
type input "150"
type input "25"
click at [431, 167] on span "Family" at bounding box center [426, 168] width 12 height 4
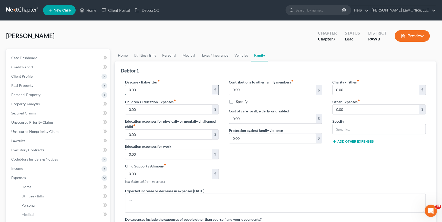
click at [159, 86] on input "0.00" at bounding box center [168, 90] width 87 height 10
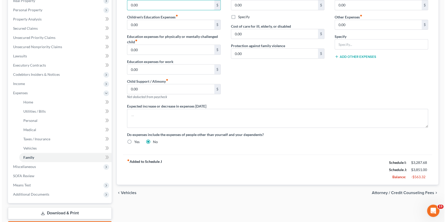
scroll to position [93, 0]
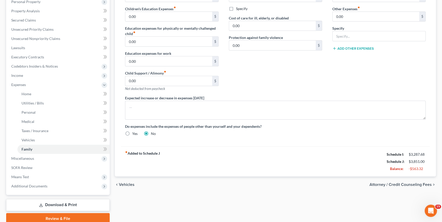
click at [411, 184] on span "Attorney / Credit Counseling Fees" at bounding box center [401, 185] width 62 height 4
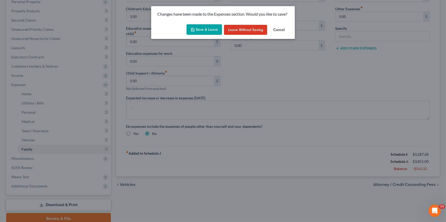
click at [213, 31] on button "Save & Leave" at bounding box center [203, 29] width 35 height 11
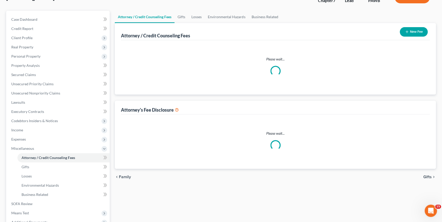
select select "0"
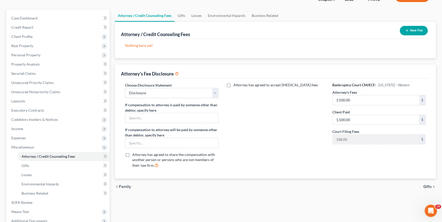
scroll to position [46, 0]
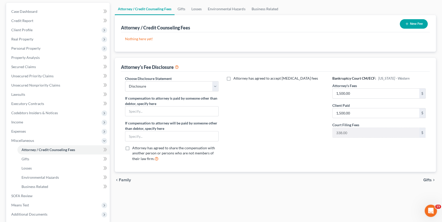
click at [427, 180] on span "Gifts" at bounding box center [428, 180] width 8 height 4
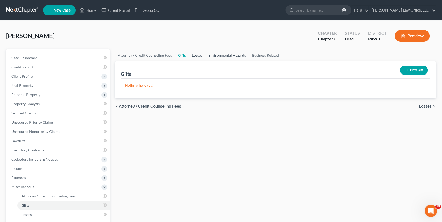
click at [195, 54] on link "Losses" at bounding box center [197, 55] width 16 height 12
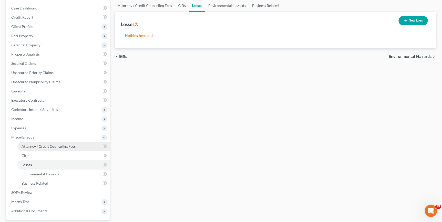
scroll to position [93, 0]
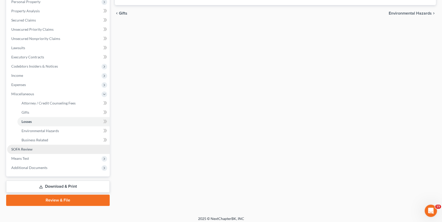
click at [23, 147] on span "SOFA Review" at bounding box center [21, 149] width 21 height 4
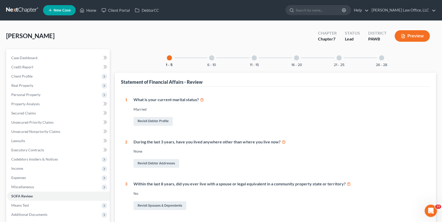
drag, startPoint x: 211, startPoint y: 57, endPoint x: 206, endPoint y: 62, distance: 6.9
click at [212, 57] on div at bounding box center [211, 57] width 5 height 5
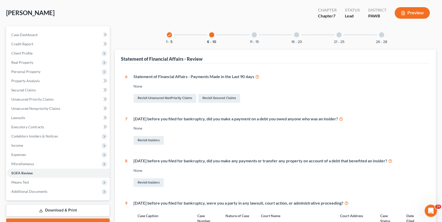
scroll to position [70, 0]
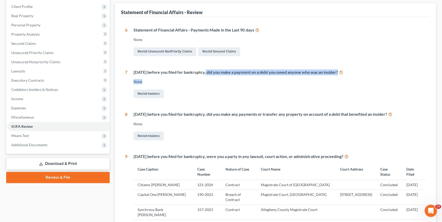
drag, startPoint x: 204, startPoint y: 72, endPoint x: 264, endPoint y: 78, distance: 59.8
click at [264, 78] on div "Within 1 year before you filed for bankruptcy, did you make a payment on a debt…" at bounding box center [276, 84] width 298 height 30
drag, startPoint x: 264, startPoint y: 78, endPoint x: 262, endPoint y: 83, distance: 4.6
click at [265, 81] on div "None" at bounding box center [280, 81] width 292 height 5
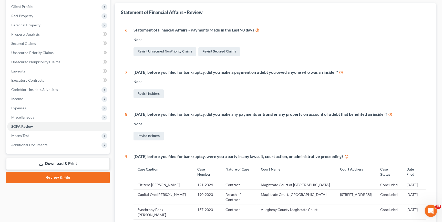
click at [230, 93] on div "Revisit Insiders" at bounding box center [280, 93] width 292 height 11
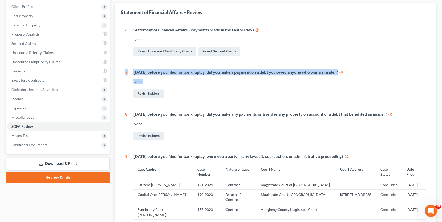
drag, startPoint x: 228, startPoint y: 94, endPoint x: 123, endPoint y: 61, distance: 110.6
click at [123, 61] on div "1 What is your current marital status? Married Revisit Debtor Profile 2 During …" at bounding box center [275, 201] width 309 height 368
click at [255, 90] on div "Revisit Insiders" at bounding box center [280, 93] width 292 height 11
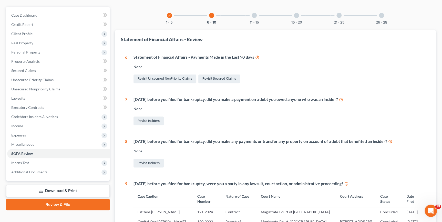
scroll to position [0, 0]
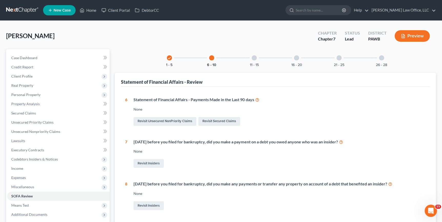
click at [255, 61] on div "11 - 15" at bounding box center [254, 57] width 17 height 17
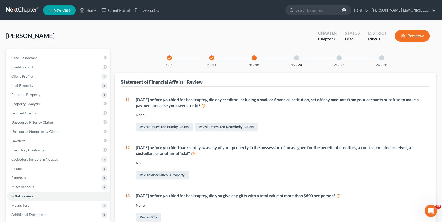
drag, startPoint x: 298, startPoint y: 62, endPoint x: 294, endPoint y: 65, distance: 5.3
click at [298, 62] on div "16 - 20" at bounding box center [296, 57] width 17 height 17
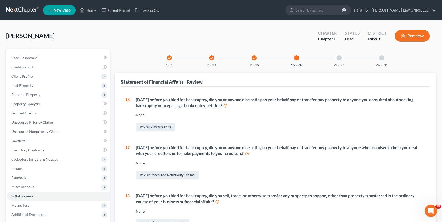
scroll to position [70, 0]
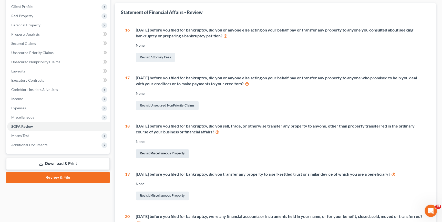
click at [170, 151] on link "Revisit Miscellaneous Property" at bounding box center [162, 153] width 53 height 9
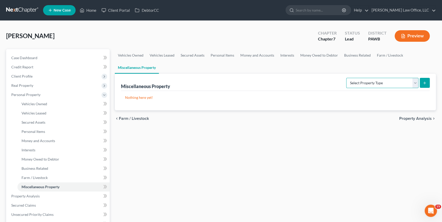
click at [363, 81] on select "Select Property Type Assigned for Creditor Benefit Within 1 Year Holding for An…" at bounding box center [382, 83] width 72 height 10
select select "transferred"
click at [346, 78] on select "Select Property Type Assigned for Creditor Benefit Within 1 Year Holding for An…" at bounding box center [382, 83] width 72 height 10
click at [423, 81] on icon "submit" at bounding box center [425, 83] width 4 height 4
select select "Ordinary (within 2 years)"
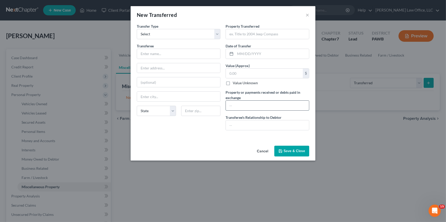
click at [251, 105] on input "text" at bounding box center [267, 106] width 83 height 10
type input "Quad"
click at [263, 74] on input "text" at bounding box center [264, 74] width 77 height 10
drag, startPoint x: 262, startPoint y: 105, endPoint x: 188, endPoint y: 105, distance: 73.8
click at [194, 105] on div "Transfer Type * Select Ordinary (within 2 years) Within 10 Years Transferee * S…" at bounding box center [222, 79] width 177 height 111
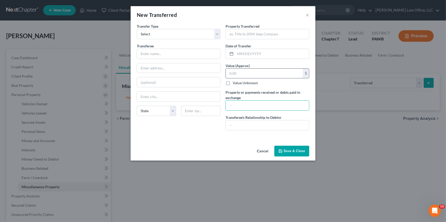
click at [246, 72] on input "text" at bounding box center [264, 74] width 77 height 10
type input "1,000"
click at [252, 103] on input "text" at bounding box center [267, 106] width 83 height 10
type input "2000"
click at [231, 73] on input "1,000" at bounding box center [264, 74] width 77 height 10
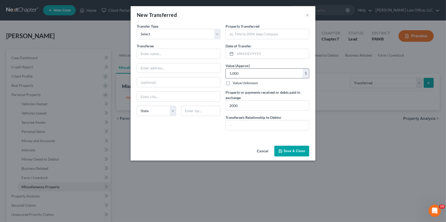
click at [231, 73] on input "1,000" at bounding box center [264, 74] width 77 height 10
type input "2,000"
click at [171, 54] on input "text" at bounding box center [178, 54] width 83 height 10
drag, startPoint x: 246, startPoint y: 124, endPoint x: 251, endPoint y: 123, distance: 4.7
click at [246, 124] on input "text" at bounding box center [267, 126] width 83 height 10
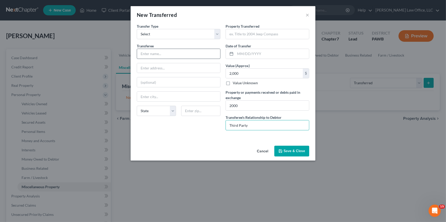
type input "Third Party"
click at [177, 55] on input "text" at bounding box center [178, 54] width 83 height 10
type input "Unknown-Purchased by Third Party"
drag, startPoint x: 244, startPoint y: 38, endPoint x: 268, endPoint y: 36, distance: 24.0
click at [244, 38] on input "text" at bounding box center [267, 34] width 83 height 10
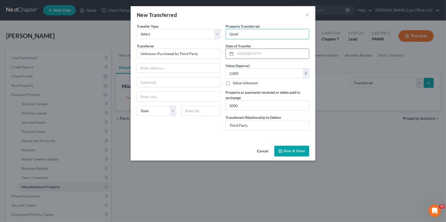
type input "Quad"
drag, startPoint x: 262, startPoint y: 54, endPoint x: 283, endPoint y: 53, distance: 21.0
click at [262, 54] on input "text" at bounding box center [272, 54] width 74 height 10
type input "06/01/2025"
click at [300, 150] on button "Save & Close" at bounding box center [291, 151] width 35 height 11
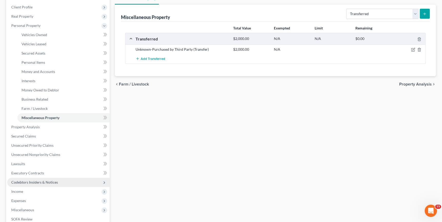
scroll to position [116, 0]
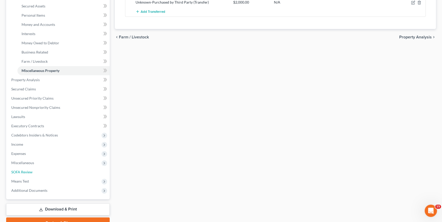
drag, startPoint x: 33, startPoint y: 172, endPoint x: 240, endPoint y: 171, distance: 206.4
click at [33, 172] on link "SOFA Review" at bounding box center [58, 172] width 103 height 9
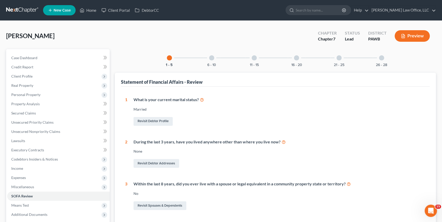
click at [214, 61] on div "6 - 10" at bounding box center [211, 57] width 17 height 17
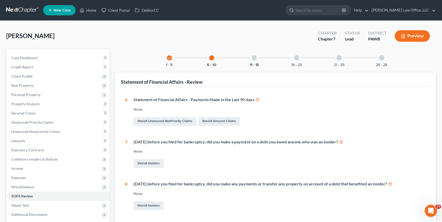
click at [254, 64] on button "11 - 15" at bounding box center [254, 65] width 9 height 4
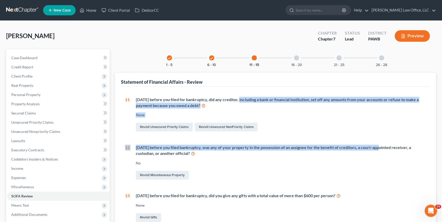
drag, startPoint x: 374, startPoint y: 133, endPoint x: 240, endPoint y: 100, distance: 138.0
click at [240, 100] on div "11 Within 90 days before you filed for bankruptcy, did any creditor, including …" at bounding box center [275, 202] width 301 height 211
click at [166, 109] on div "Within 90 days before you filed for bankruptcy, did any creditor, including a b…" at bounding box center [278, 115] width 296 height 36
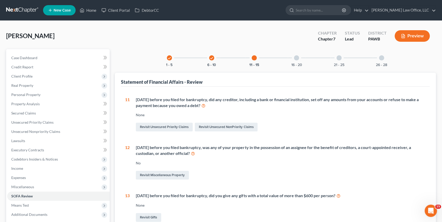
drag, startPoint x: 299, startPoint y: 61, endPoint x: 299, endPoint y: 68, distance: 7.7
click at [299, 61] on div "16 - 20" at bounding box center [296, 57] width 17 height 17
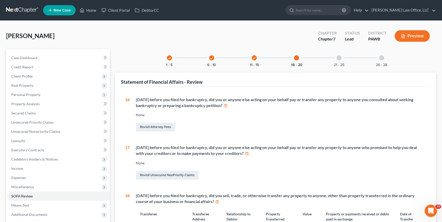
click at [256, 59] on icon "check" at bounding box center [255, 58] width 4 height 4
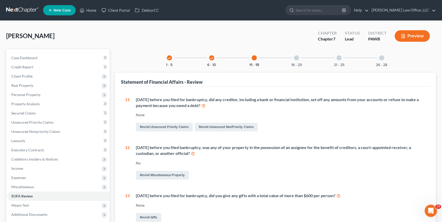
click at [299, 60] on div "16 - 20" at bounding box center [296, 57] width 17 height 17
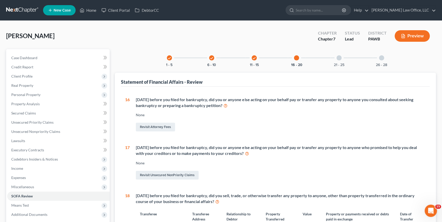
click at [338, 58] on div at bounding box center [339, 57] width 5 height 5
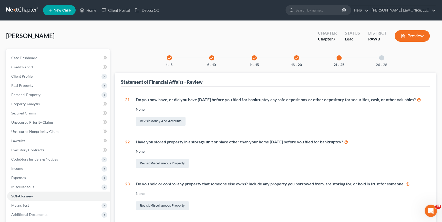
click at [386, 59] on div "26 - 28" at bounding box center [381, 57] width 17 height 17
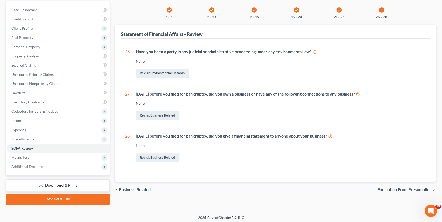
scroll to position [49, 0]
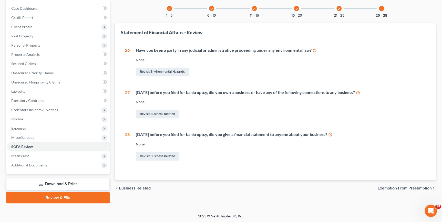
click at [398, 186] on span "Exemption from Presumption" at bounding box center [405, 188] width 54 height 4
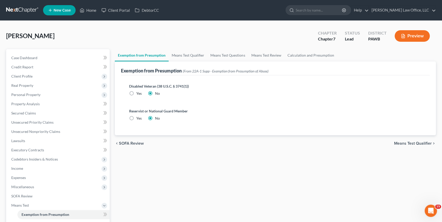
click at [425, 142] on span "Means Test Qualifier" at bounding box center [413, 144] width 38 height 4
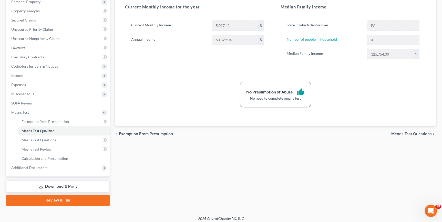
click at [417, 133] on span "Means Test Questions" at bounding box center [412, 134] width 41 height 4
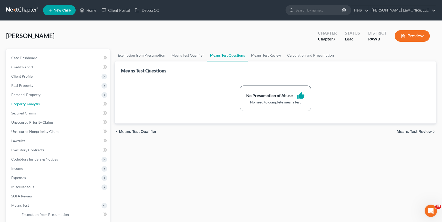
drag, startPoint x: 35, startPoint y: 101, endPoint x: 105, endPoint y: 101, distance: 69.7
click at [35, 101] on link "Property Analysis" at bounding box center [58, 103] width 103 height 9
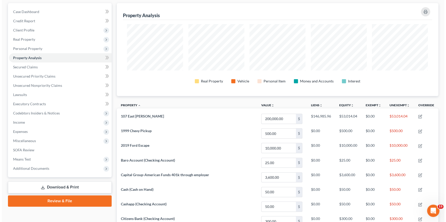
scroll to position [46, 0]
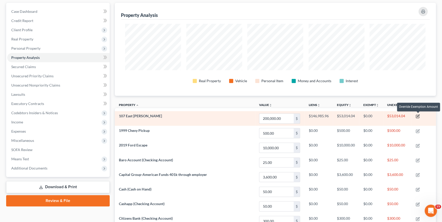
click at [420, 115] on icon "button" at bounding box center [418, 116] width 2 height 2
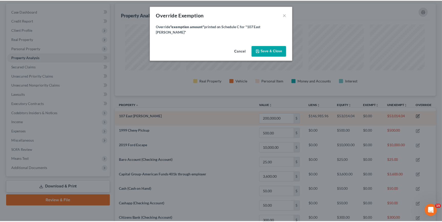
scroll to position [94, 324]
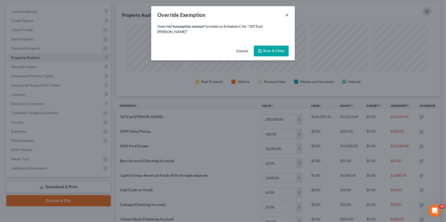
click at [285, 16] on button "×" at bounding box center [287, 15] width 4 height 6
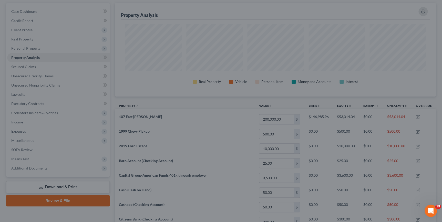
scroll to position [256301, 256072]
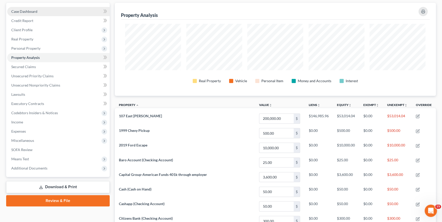
click at [35, 12] on span "Case Dashboard" at bounding box center [24, 11] width 26 height 4
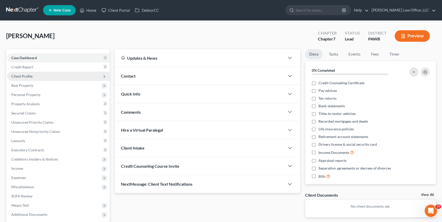
click at [23, 75] on span "Client Profile" at bounding box center [21, 76] width 21 height 4
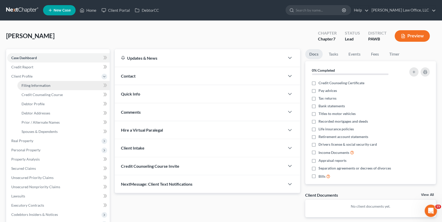
click at [52, 84] on link "Filing Information" at bounding box center [63, 85] width 92 height 9
select select "1"
select select "0"
select select "69"
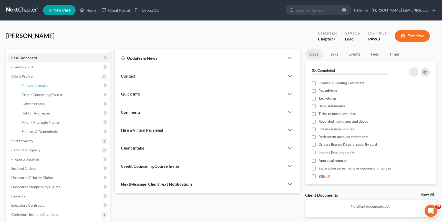
select select "0"
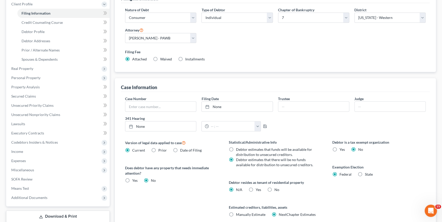
scroll to position [68, 0]
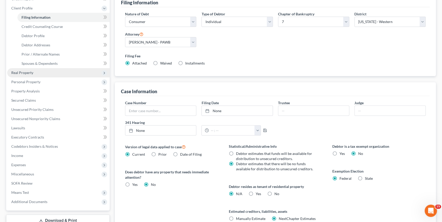
click at [45, 71] on span "Real Property" at bounding box center [58, 72] width 103 height 9
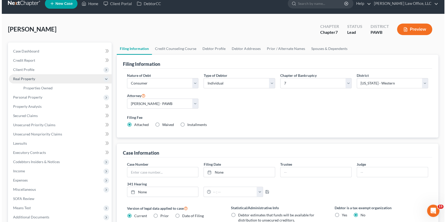
scroll to position [0, 0]
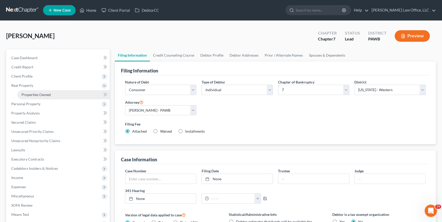
click at [36, 95] on span "Properties Owned" at bounding box center [36, 95] width 29 height 4
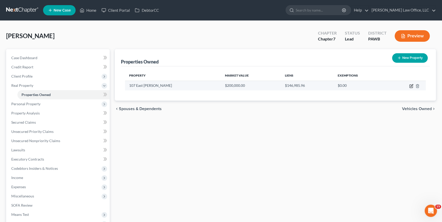
click at [410, 85] on icon "button" at bounding box center [411, 86] width 3 height 3
select select "39"
select select "1"
select select "3"
select select "5"
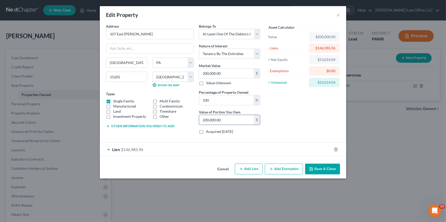
click at [205, 119] on input "200,000.00" at bounding box center [226, 120] width 55 height 10
type input "0"
type input "00,000.00"
type input "50"
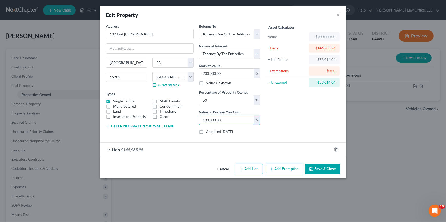
type input "100,000.00"
click at [127, 150] on span "$146,985.96" at bounding box center [132, 149] width 22 height 5
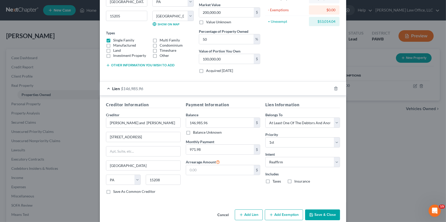
scroll to position [69, 0]
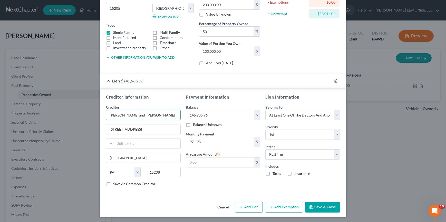
click at [142, 115] on input "Michael and Louise malakoff" at bounding box center [143, 115] width 75 height 10
type input "Michael and Louise Malakoff"
click at [283, 207] on button "Add Exemption" at bounding box center [284, 207] width 38 height 11
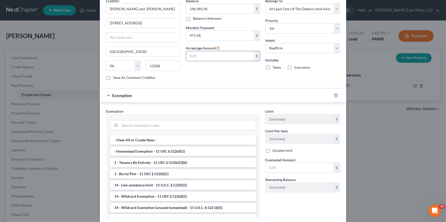
scroll to position [185, 0]
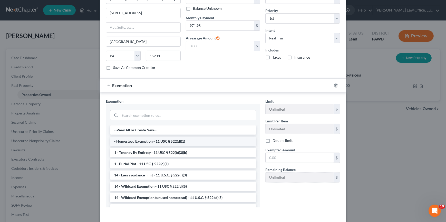
click at [154, 142] on li "- Homestead Exemption - 11 USC § 522(d)(1)" at bounding box center [183, 141] width 146 height 9
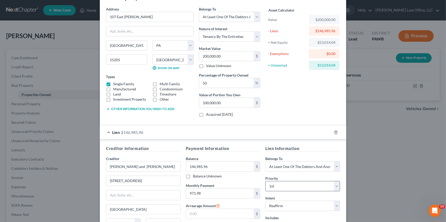
scroll to position [70, 0]
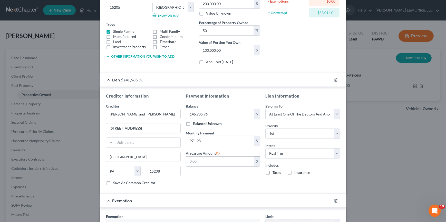
click at [214, 161] on input "text" at bounding box center [220, 162] width 68 height 10
click at [326, 186] on div "Lien Information Belongs To * Select Debtor 1 Only Debtor 2 Only Debtor 1 And D…" at bounding box center [303, 141] width 80 height 97
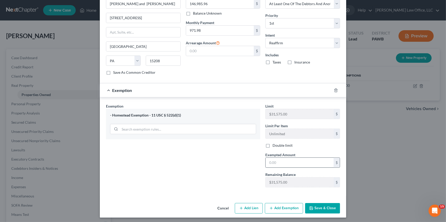
scroll to position [181, 0]
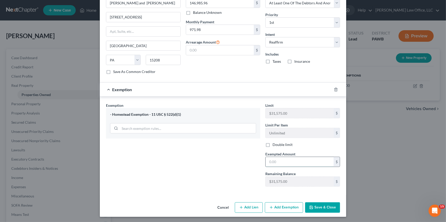
click at [288, 162] on input "text" at bounding box center [299, 162] width 68 height 10
type input "26,507"
click at [323, 209] on button "Save & Close" at bounding box center [322, 208] width 35 height 11
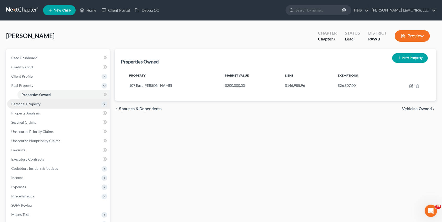
drag, startPoint x: 39, startPoint y: 103, endPoint x: 42, endPoint y: 103, distance: 3.1
click at [39, 103] on span "Personal Property" at bounding box center [25, 104] width 29 height 4
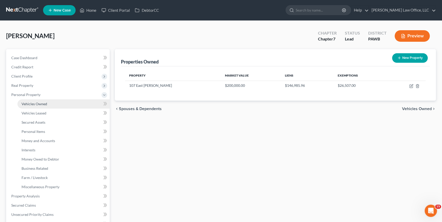
click at [40, 102] on span "Vehicles Owned" at bounding box center [35, 104] width 26 height 4
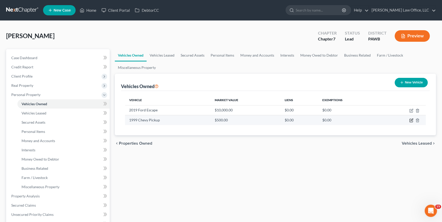
click at [413, 121] on icon "button" at bounding box center [411, 120] width 4 height 4
select select "0"
select select "27"
select select "4"
select select "0"
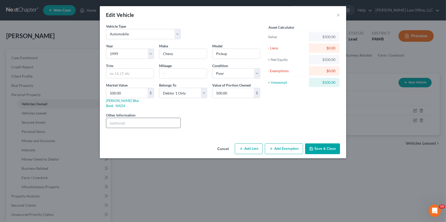
drag, startPoint x: 150, startPoint y: 116, endPoint x: 156, endPoint y: 115, distance: 6.2
click at [151, 118] on input "text" at bounding box center [143, 123] width 74 height 10
type input "Vehicle is non-operational"
click at [314, 144] on button "Save & Close" at bounding box center [322, 149] width 35 height 11
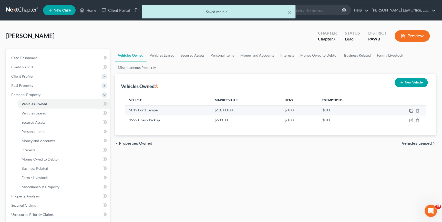
click at [410, 109] on icon "button" at bounding box center [411, 111] width 4 height 4
select select "0"
select select "7"
select select "3"
select select "0"
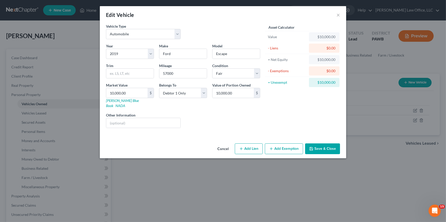
click at [274, 146] on button "Add Exemption" at bounding box center [284, 149] width 38 height 11
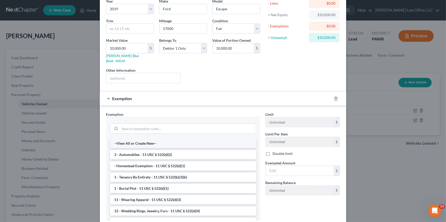
scroll to position [46, 0]
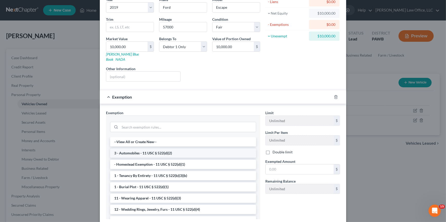
click at [162, 149] on li "3 - Automobiles - 11 USC § 522(d)(2)" at bounding box center [183, 153] width 146 height 9
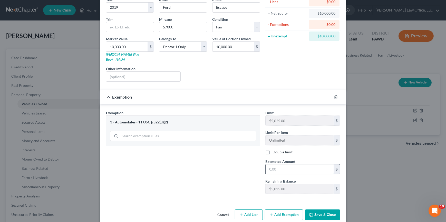
click at [299, 165] on input "text" at bounding box center [299, 170] width 68 height 10
type input "5,025"
click at [313, 210] on button "Save & Close" at bounding box center [322, 215] width 35 height 11
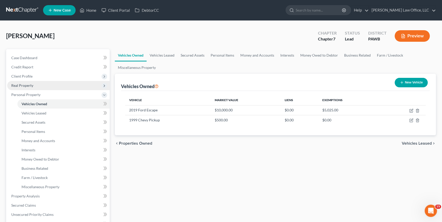
click at [33, 85] on span "Real Property" at bounding box center [58, 85] width 103 height 9
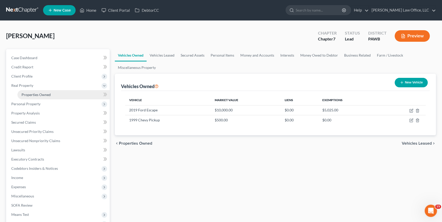
click at [53, 94] on link "Properties Owned" at bounding box center [63, 94] width 92 height 9
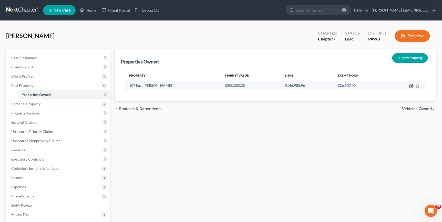
click at [412, 86] on icon "button" at bounding box center [411, 86] width 4 height 4
select select "39"
select select "1"
select select "3"
select select "5"
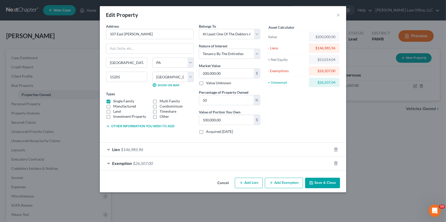
click at [308, 161] on div "Exemption $26,507.00" at bounding box center [216, 164] width 232 height 14
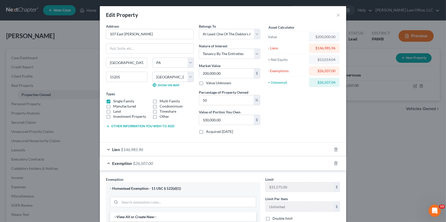
click at [374, 186] on div "Edit Property × Address * 107 East Crafton Pittsburgh State AL AK AR AZ CA CO C…" at bounding box center [223, 111] width 446 height 222
click at [275, 89] on div "Asset Calculator Value $200,000.00 - Liens $146,985.96 = Net Equity $53,014.04 …" at bounding box center [303, 81] width 80 height 115
click at [336, 15] on button "×" at bounding box center [338, 15] width 4 height 6
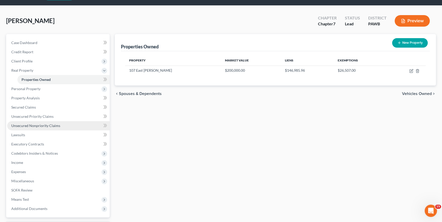
scroll to position [23, 0]
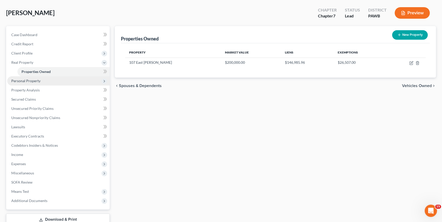
click at [28, 81] on span "Personal Property" at bounding box center [25, 81] width 29 height 4
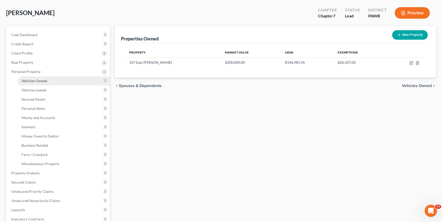
click at [49, 82] on link "Vehicles Owned" at bounding box center [63, 80] width 92 height 9
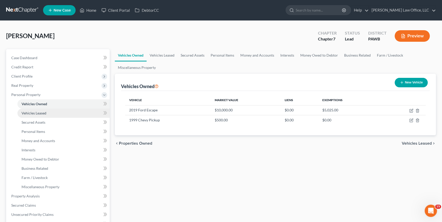
click at [45, 114] on span "Vehicles Leased" at bounding box center [34, 113] width 25 height 4
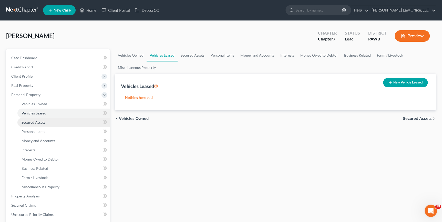
drag, startPoint x: 43, startPoint y: 120, endPoint x: 90, endPoint y: 120, distance: 47.2
click at [43, 120] on span "Secured Assets" at bounding box center [34, 122] width 24 height 4
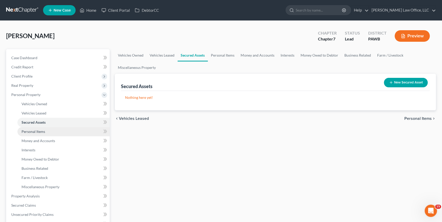
click at [47, 128] on link "Personal Items" at bounding box center [63, 131] width 92 height 9
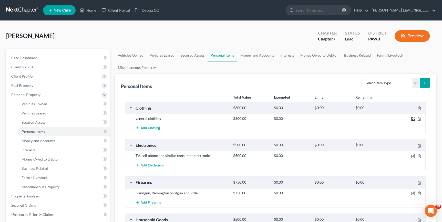
drag, startPoint x: 414, startPoint y: 119, endPoint x: 382, endPoint y: 120, distance: 31.5
click at [414, 119] on icon "button" at bounding box center [413, 119] width 4 height 4
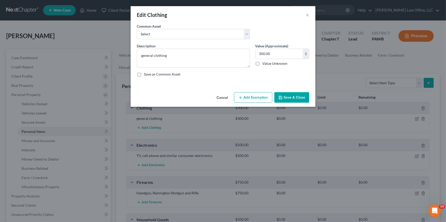
click at [247, 99] on button "Add Exemption" at bounding box center [253, 97] width 38 height 11
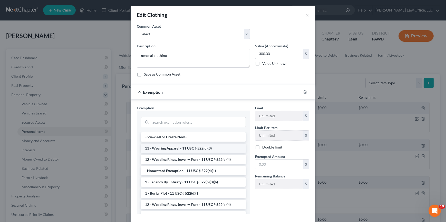
click at [165, 151] on li "11 - Wearing Apparel - 11 USC § 522(d)(3)" at bounding box center [193, 148] width 105 height 9
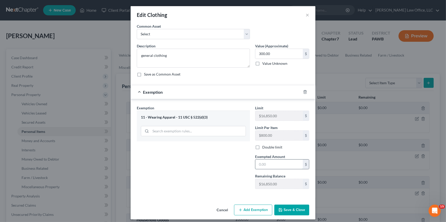
click at [269, 165] on input "text" at bounding box center [278, 165] width 47 height 10
type input "300"
click at [286, 208] on button "Save & Close" at bounding box center [291, 210] width 35 height 11
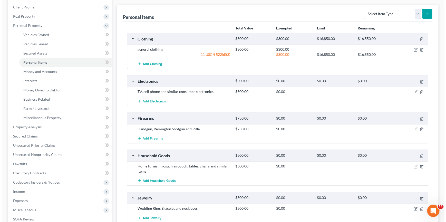
scroll to position [70, 0]
click at [412, 92] on icon "button" at bounding box center [413, 92] width 4 height 4
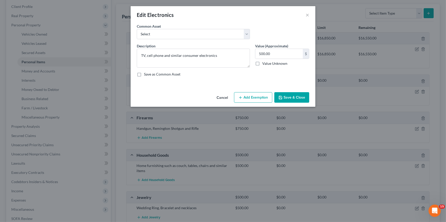
click at [249, 98] on button "Add Exemption" at bounding box center [253, 97] width 38 height 11
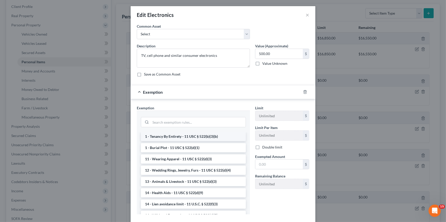
scroll to position [46, 0]
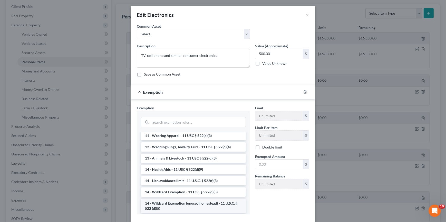
click at [182, 206] on li "14 - Wildcard Exemption (unused homestead) - 11 U.S.C. § 522 (d)(5)" at bounding box center [193, 206] width 105 height 14
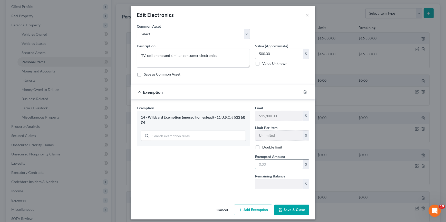
click at [263, 166] on input "text" at bounding box center [278, 165] width 47 height 10
type input "500"
click at [288, 208] on button "Save & Close" at bounding box center [291, 210] width 35 height 11
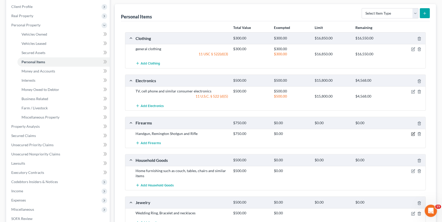
click at [412, 132] on icon "button" at bounding box center [413, 134] width 4 height 4
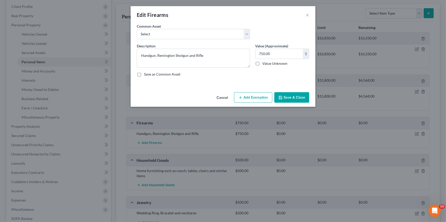
click at [258, 98] on button "Add Exemption" at bounding box center [253, 97] width 38 height 11
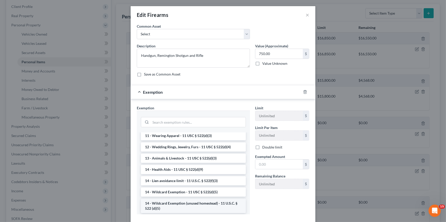
click at [192, 202] on li "14 - Wildcard Exemption (unused homestead) - 11 U.S.C. § 522 (d)(5)" at bounding box center [193, 206] width 105 height 14
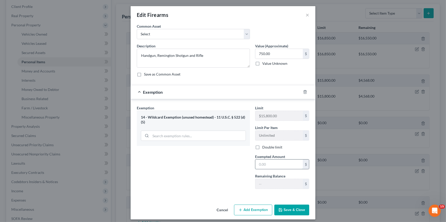
click at [266, 164] on input "text" at bounding box center [278, 165] width 47 height 10
type input "750"
click at [287, 212] on button "Save & Close" at bounding box center [291, 210] width 35 height 11
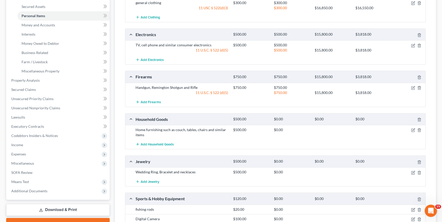
scroll to position [116, 0]
click at [415, 128] on icon "button" at bounding box center [413, 130] width 4 height 4
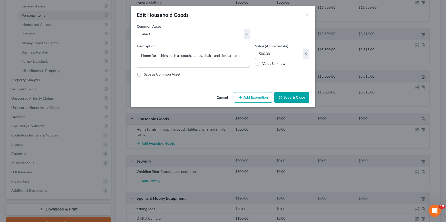
click at [264, 98] on button "Add Exemption" at bounding box center [253, 97] width 38 height 11
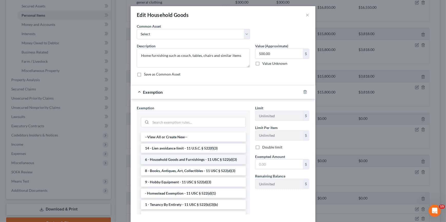
click at [203, 158] on li "6 - Household Goods and Furnishings - 11 USC § 522(d)(3)" at bounding box center [193, 159] width 105 height 9
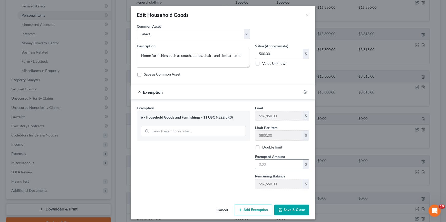
click at [261, 165] on input "text" at bounding box center [278, 165] width 47 height 10
type input "500"
click at [279, 208] on icon "button" at bounding box center [280, 210] width 4 height 4
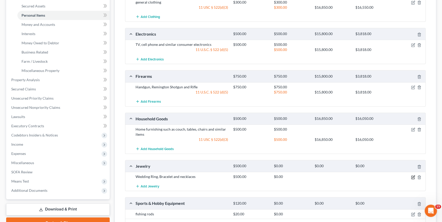
click at [414, 177] on icon "button" at bounding box center [413, 177] width 4 height 4
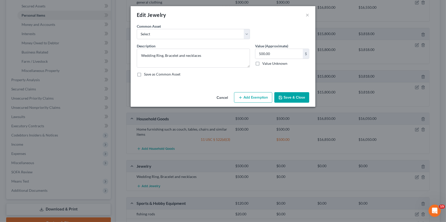
click at [247, 97] on button "Add Exemption" at bounding box center [253, 97] width 38 height 11
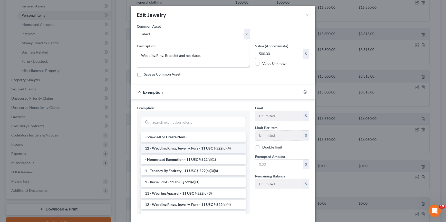
click at [221, 146] on li "12 - Wedding Rings, Jewelry, Furs - 11 USC § 522(d)(4)" at bounding box center [193, 148] width 105 height 9
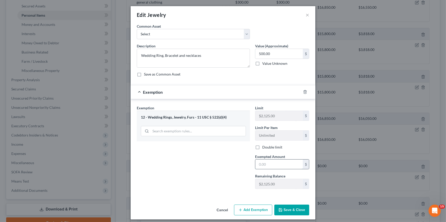
click at [274, 164] on input "text" at bounding box center [278, 165] width 47 height 10
type input "5.00"
type input "5"
type input "50.00"
type input "50"
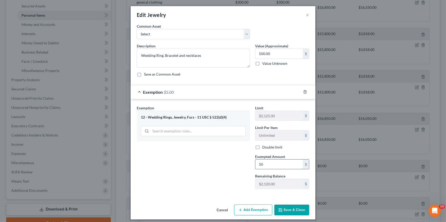
type input "500.00"
drag, startPoint x: 299, startPoint y: 210, endPoint x: 400, endPoint y: 219, distance: 101.4
click at [299, 210] on button "Save & Close" at bounding box center [291, 210] width 35 height 11
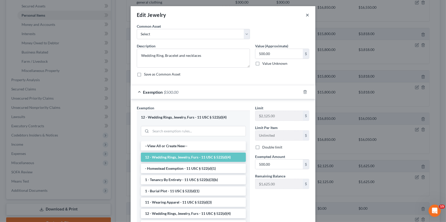
click at [305, 15] on button "×" at bounding box center [307, 15] width 4 height 6
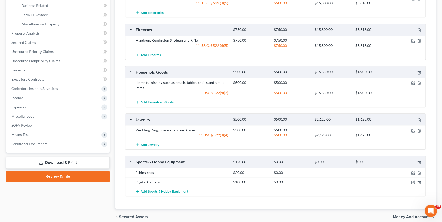
scroll to position [184, 0]
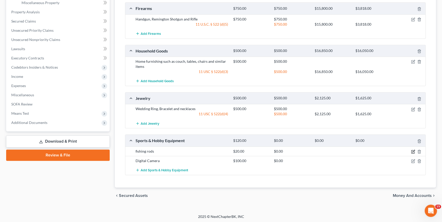
click at [413, 151] on icon "button" at bounding box center [414, 151] width 2 height 2
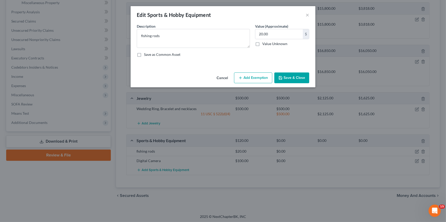
click at [260, 78] on button "Add Exemption" at bounding box center [253, 78] width 38 height 11
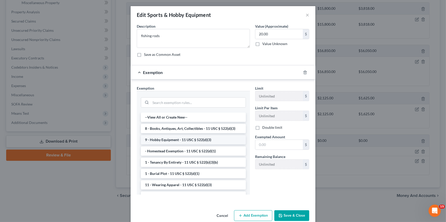
click at [208, 143] on li "9 - Hobby Equipment - 11 USC § 522(d)(3)" at bounding box center [193, 139] width 105 height 9
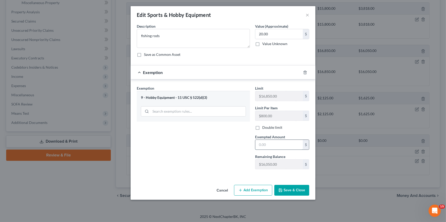
click at [290, 145] on input "text" at bounding box center [278, 145] width 47 height 10
click at [291, 188] on button "Save & Close" at bounding box center [291, 190] width 35 height 11
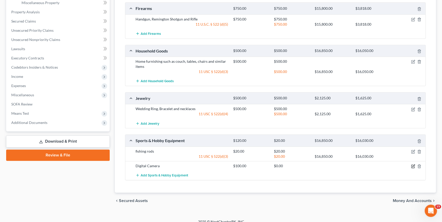
drag, startPoint x: 413, startPoint y: 165, endPoint x: 385, endPoint y: 164, distance: 27.4
click at [413, 165] on icon "button" at bounding box center [413, 166] width 4 height 4
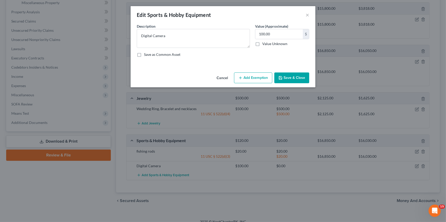
click at [246, 79] on button "Add Exemption" at bounding box center [253, 78] width 38 height 11
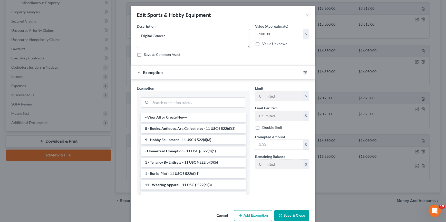
drag, startPoint x: 173, startPoint y: 136, endPoint x: 315, endPoint y: 159, distance: 143.5
click at [174, 137] on li "9 - Hobby Equipment - 11 USC § 522(d)(3)" at bounding box center [193, 139] width 105 height 9
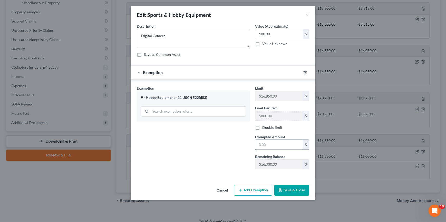
click at [273, 145] on input "text" at bounding box center [278, 145] width 47 height 10
click at [295, 192] on button "Save & Close" at bounding box center [291, 190] width 35 height 11
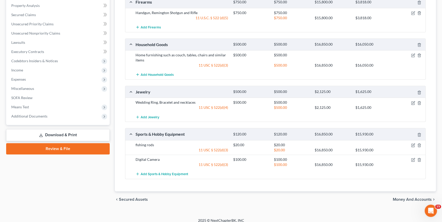
scroll to position [195, 0]
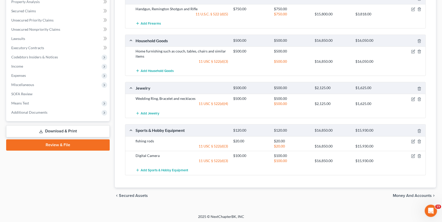
click at [399, 196] on span "Money and Accounts" at bounding box center [412, 196] width 39 height 4
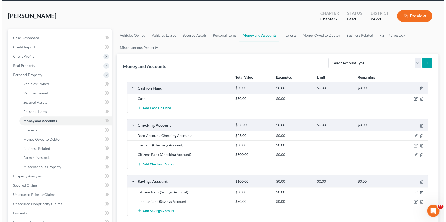
scroll to position [46, 0]
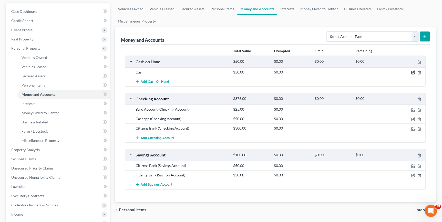
click at [413, 71] on icon "button" at bounding box center [414, 72] width 2 height 2
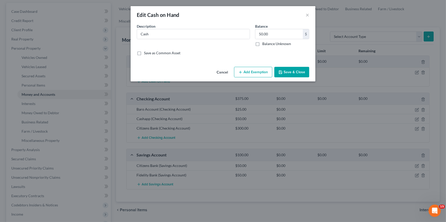
click at [251, 75] on button "Add Exemption" at bounding box center [253, 72] width 38 height 11
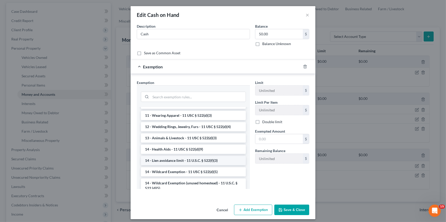
scroll to position [70, 0]
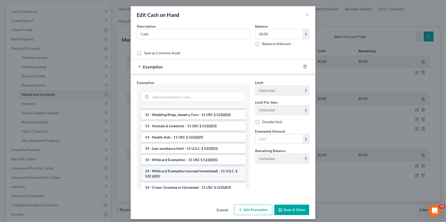
click at [196, 172] on li "14 - Wildcard Exemption (unused homestead) - 11 U.S.C. § 522 (d)(5)" at bounding box center [193, 174] width 105 height 14
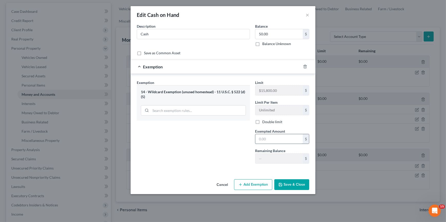
drag, startPoint x: 282, startPoint y: 143, endPoint x: 293, endPoint y: 140, distance: 11.8
click at [282, 143] on input "text" at bounding box center [278, 139] width 47 height 10
click at [285, 187] on button "Save & Close" at bounding box center [291, 184] width 35 height 11
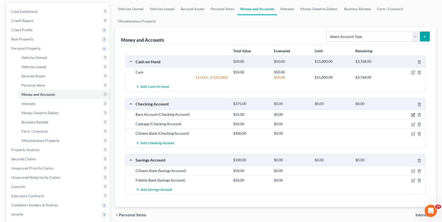
click at [413, 115] on icon "button" at bounding box center [413, 115] width 4 height 4
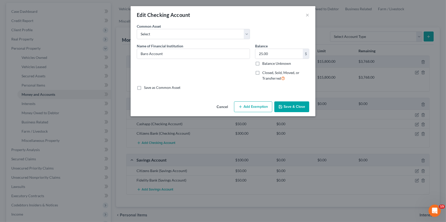
click at [243, 106] on button "Add Exemption" at bounding box center [253, 107] width 38 height 11
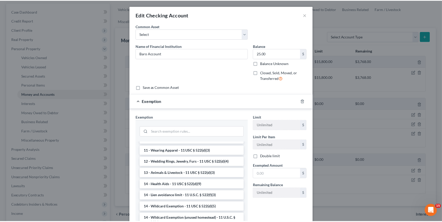
scroll to position [0, 0]
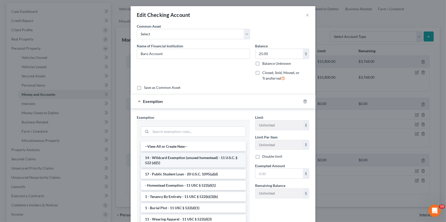
click at [211, 162] on li "14 - Wildcard Exemption (unused homestead) - 11 U.S.C. § 522 (d)(5)" at bounding box center [193, 160] width 105 height 14
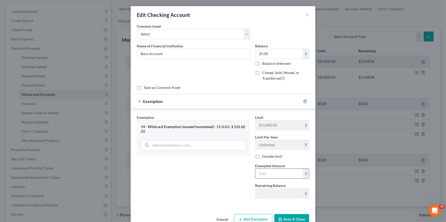
click at [273, 173] on input "text" at bounding box center [278, 174] width 47 height 10
click at [295, 216] on button "Save & Close" at bounding box center [291, 219] width 35 height 11
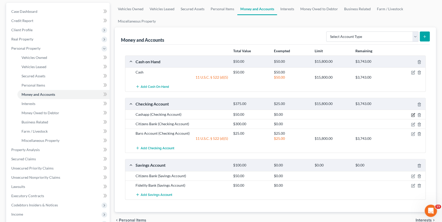
click at [412, 114] on icon "button" at bounding box center [413, 115] width 4 height 4
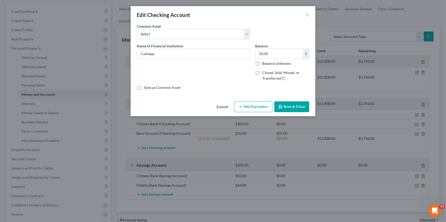
click at [259, 106] on button "Add Exemption" at bounding box center [253, 107] width 38 height 11
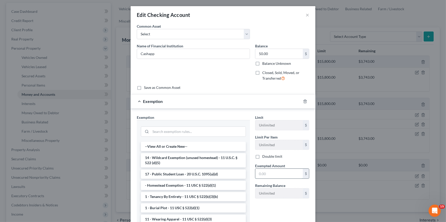
click at [268, 170] on input "text" at bounding box center [278, 174] width 47 height 10
click at [214, 162] on li "14 - Wildcard Exemption (unused homestead) - 11 U.S.C. § 522 (d)(5)" at bounding box center [193, 160] width 105 height 14
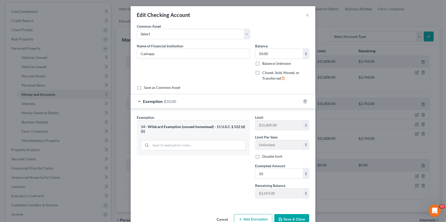
click at [290, 221] on button "Save & Close" at bounding box center [291, 219] width 35 height 11
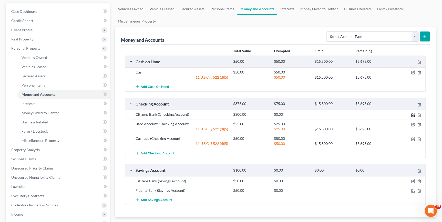
click at [413, 116] on icon "button" at bounding box center [413, 115] width 4 height 4
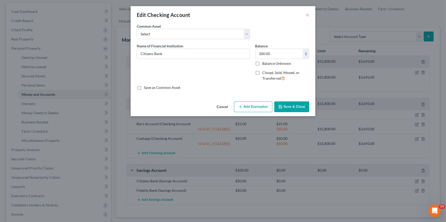
click at [257, 108] on button "Add Exemption" at bounding box center [253, 107] width 38 height 11
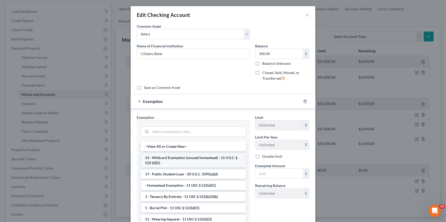
click at [207, 161] on li "14 - Wildcard Exemption (unused homestead) - 11 U.S.C. § 522 (d)(5)" at bounding box center [193, 160] width 105 height 14
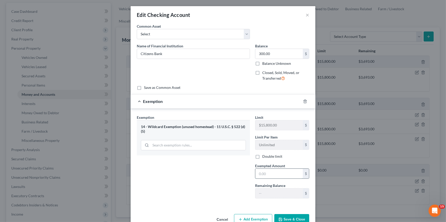
click at [281, 172] on input "text" at bounding box center [278, 174] width 47 height 10
click at [297, 219] on button "Save & Close" at bounding box center [291, 219] width 35 height 11
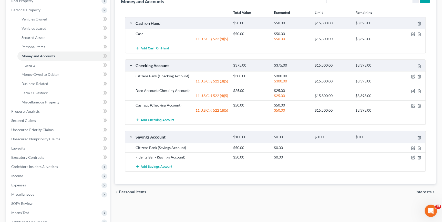
scroll to position [93, 0]
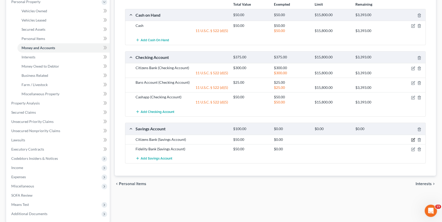
click at [412, 139] on icon "button" at bounding box center [413, 140] width 4 height 4
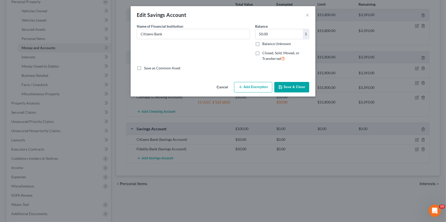
drag, startPoint x: 259, startPoint y: 87, endPoint x: 212, endPoint y: 110, distance: 52.2
click at [259, 87] on button "Add Exemption" at bounding box center [253, 87] width 38 height 11
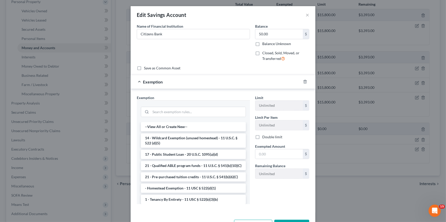
drag, startPoint x: 194, startPoint y: 143, endPoint x: 228, endPoint y: 157, distance: 37.0
click at [194, 143] on li "14 - Wildcard Exemption (unused homestead) - 11 U.S.C. § 522 (d)(5)" at bounding box center [193, 141] width 105 height 14
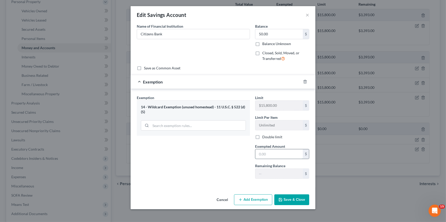
click at [283, 156] on input "text" at bounding box center [278, 154] width 47 height 10
drag, startPoint x: 230, startPoint y: 174, endPoint x: 276, endPoint y: 208, distance: 56.8
click at [230, 174] on div "Exemption Set must be selected for CA. Exemption * 14 - Wildcard Exemption (unu…" at bounding box center [193, 139] width 118 height 88
click at [295, 203] on button "Save & Close" at bounding box center [291, 200] width 35 height 11
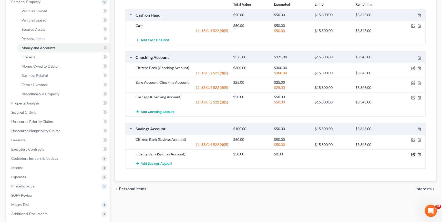
click at [414, 154] on icon "button" at bounding box center [413, 155] width 4 height 4
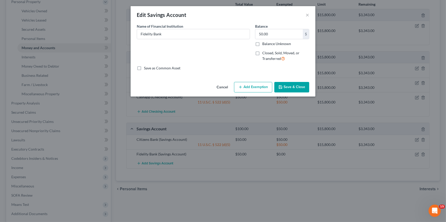
click at [243, 88] on button "Add Exemption" at bounding box center [253, 87] width 38 height 11
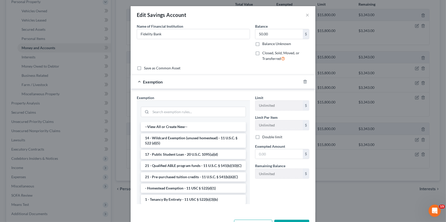
click at [190, 140] on li "14 - Wildcard Exemption (unused homestead) - 11 U.S.C. § 522 (d)(5)" at bounding box center [193, 141] width 105 height 14
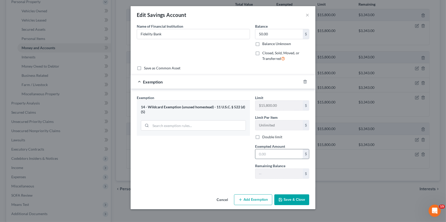
click at [269, 153] on input "text" at bounding box center [278, 154] width 47 height 10
drag, startPoint x: 237, startPoint y: 178, endPoint x: 269, endPoint y: 202, distance: 39.5
click at [237, 178] on div "Exemption Set must be selected for CA. Exemption * 14 - Wildcard Exemption (unu…" at bounding box center [193, 139] width 118 height 88
click at [302, 202] on button "Save & Close" at bounding box center [291, 200] width 35 height 11
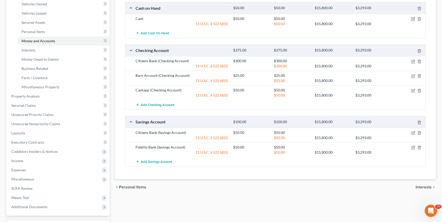
scroll to position [25, 0]
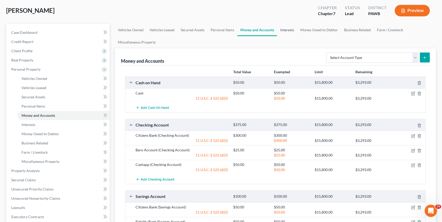
click at [286, 31] on link "Interests" at bounding box center [287, 30] width 20 height 12
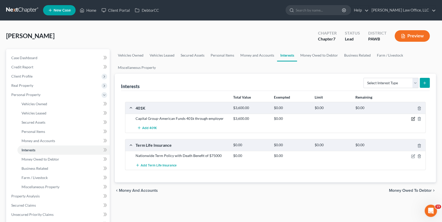
drag, startPoint x: 413, startPoint y: 118, endPoint x: 404, endPoint y: 119, distance: 8.9
click at [413, 118] on icon "button" at bounding box center [413, 119] width 4 height 4
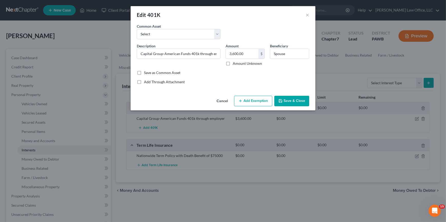
click at [249, 102] on button "Add Exemption" at bounding box center [253, 101] width 38 height 11
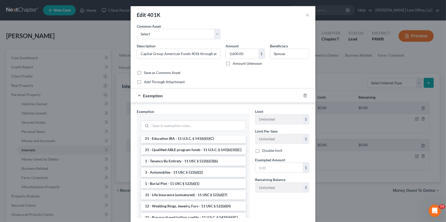
scroll to position [93, 0]
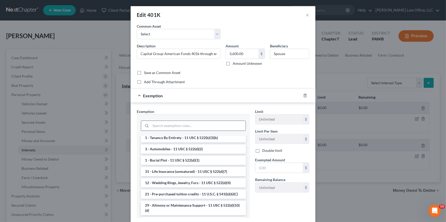
click at [213, 126] on input "search" at bounding box center [198, 126] width 95 height 10
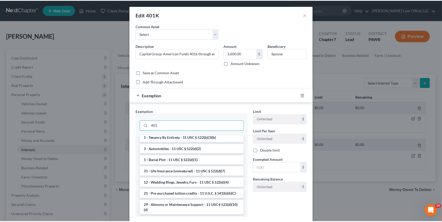
scroll to position [0, 0]
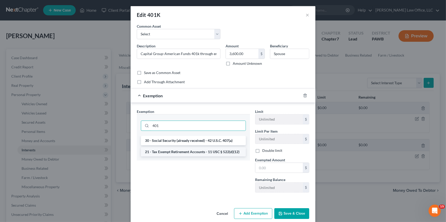
click at [223, 151] on li "21 - Tax Exempt Retirement Accounts - 11 USC § 522(d)(12)" at bounding box center [193, 151] width 105 height 9
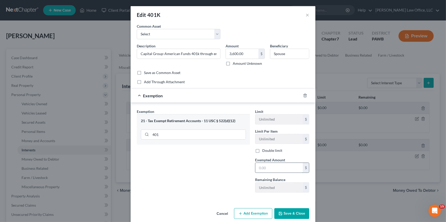
click at [265, 166] on input "text" at bounding box center [278, 168] width 47 height 10
click at [290, 213] on button "Save & Close" at bounding box center [291, 213] width 35 height 11
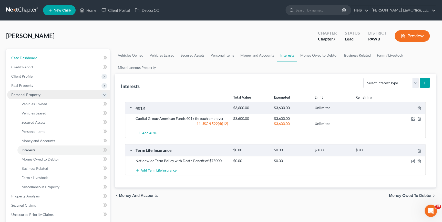
drag, startPoint x: 31, startPoint y: 60, endPoint x: 78, endPoint y: 92, distance: 57.0
click at [32, 60] on link "Case Dashboard" at bounding box center [58, 57] width 103 height 9
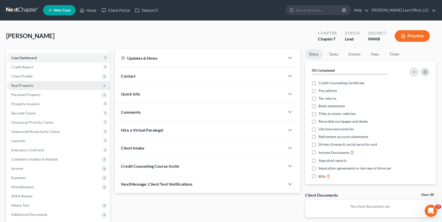
click at [49, 86] on span "Real Property" at bounding box center [58, 85] width 103 height 9
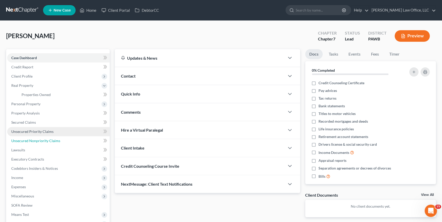
drag, startPoint x: 29, startPoint y: 141, endPoint x: 35, endPoint y: 128, distance: 13.8
click at [29, 141] on span "Unsecured Nonpriority Claims" at bounding box center [35, 141] width 49 height 4
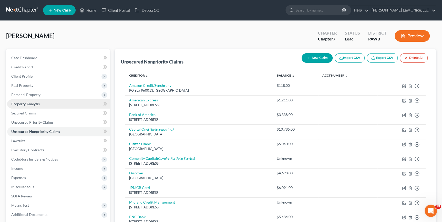
click at [23, 105] on span "Property Analysis" at bounding box center [25, 104] width 28 height 4
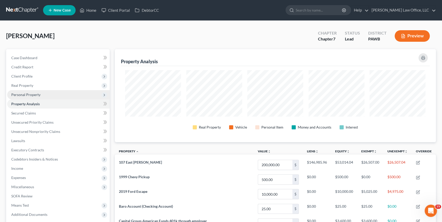
scroll to position [93, 321]
click at [31, 97] on span "Personal Property" at bounding box center [58, 94] width 103 height 9
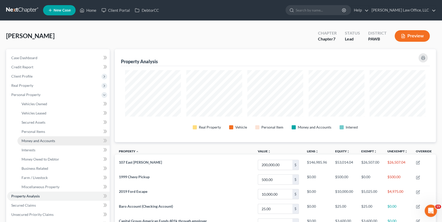
click at [49, 139] on span "Money and Accounts" at bounding box center [39, 141] width 34 height 4
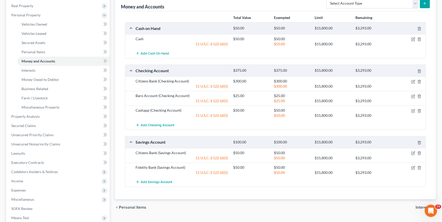
scroll to position [93, 0]
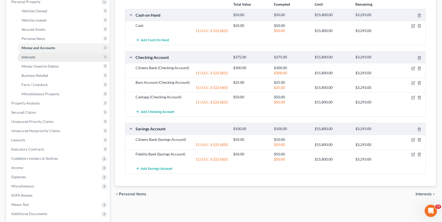
click at [35, 55] on span "Interests" at bounding box center [29, 57] width 14 height 4
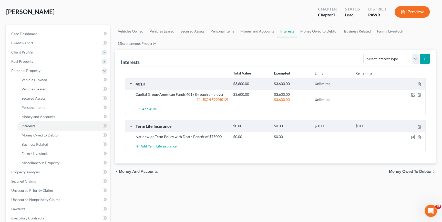
scroll to position [46, 0]
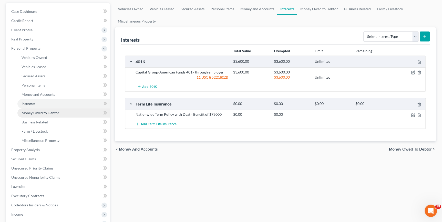
click at [31, 111] on span "Money Owed to Debtor" at bounding box center [41, 113] width 38 height 4
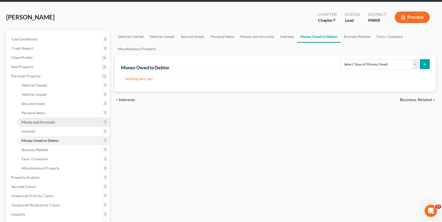
scroll to position [46, 0]
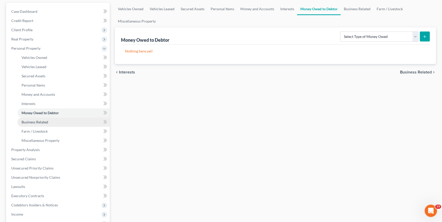
click at [36, 122] on span "Business Related" at bounding box center [35, 122] width 27 height 4
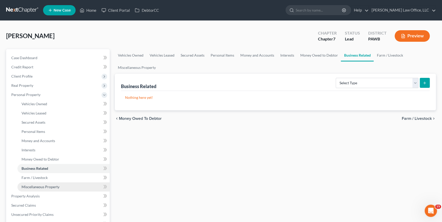
scroll to position [46, 0]
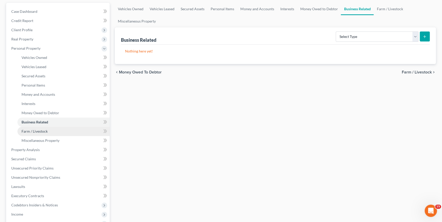
click at [34, 130] on span "Farm / Livestock" at bounding box center [35, 131] width 26 height 4
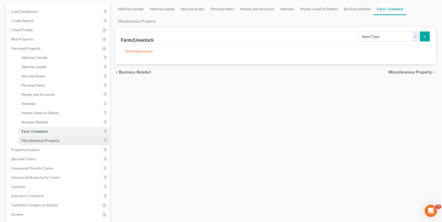
click at [50, 143] on link "Miscellaneous Property" at bounding box center [63, 140] width 92 height 9
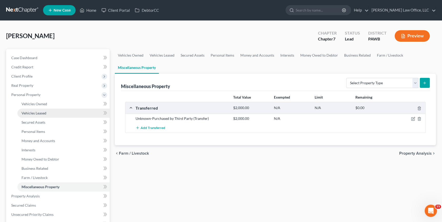
click at [41, 115] on span "Vehicles Leased" at bounding box center [34, 113] width 25 height 4
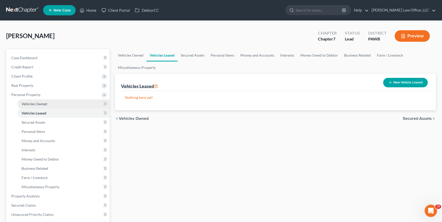
click at [43, 103] on span "Vehicles Owned" at bounding box center [35, 104] width 26 height 4
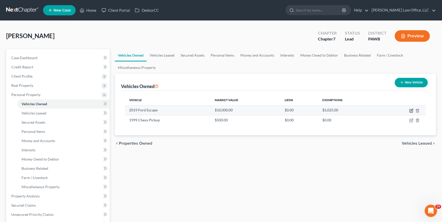
click at [410, 111] on icon "button" at bounding box center [411, 111] width 4 height 4
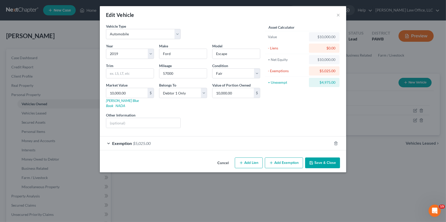
click at [278, 159] on button "Add Exemption" at bounding box center [284, 163] width 38 height 11
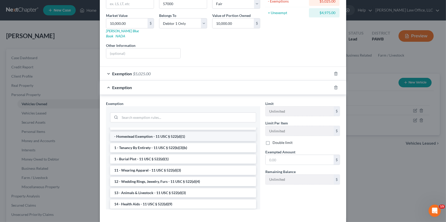
scroll to position [70, 0]
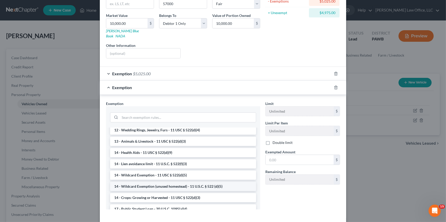
click at [198, 182] on li "14 - Wildcard Exemption (unused homestead) - 11 U.S.C. § 522 (d)(5)" at bounding box center [183, 186] width 146 height 9
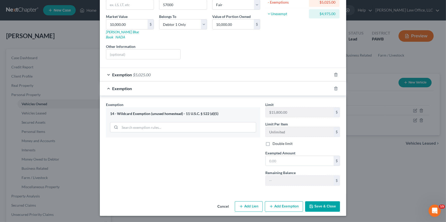
scroll to position [63, 0]
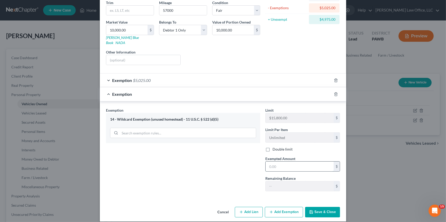
click at [279, 162] on input "text" at bounding box center [299, 167] width 68 height 10
click at [242, 179] on div "Exemption Set must be selected for CA. Exemption * 14 - Wildcard Exemption (unu…" at bounding box center [182, 152] width 159 height 88
click at [334, 92] on icon "button" at bounding box center [336, 94] width 4 height 4
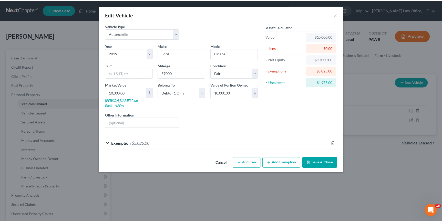
scroll to position [0, 0]
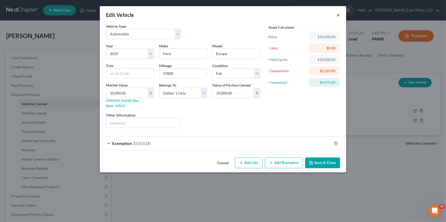
click at [337, 15] on button "×" at bounding box center [338, 15] width 4 height 6
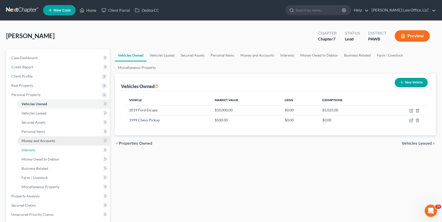
drag, startPoint x: 41, startPoint y: 150, endPoint x: 41, endPoint y: 143, distance: 6.4
click at [41, 150] on link "Interests" at bounding box center [63, 150] width 92 height 9
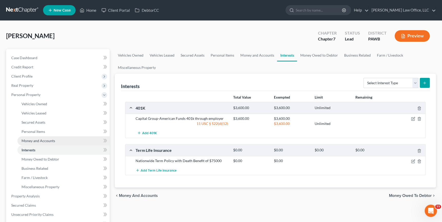
click at [42, 141] on span "Money and Accounts" at bounding box center [39, 141] width 34 height 4
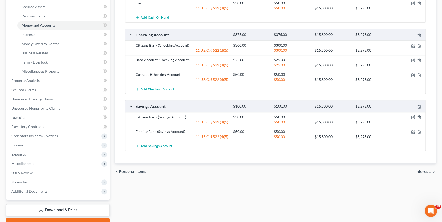
scroll to position [116, 0]
click at [413, 116] on icon "button" at bounding box center [414, 116] width 2 height 2
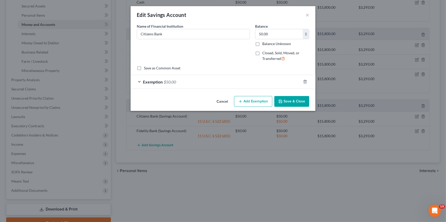
click at [149, 80] on span "Exemption" at bounding box center [153, 81] width 20 height 5
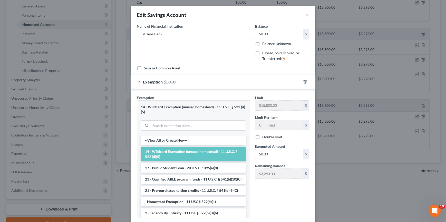
click at [374, 210] on div "Edit Savings Account × An exemption set must first be selected from the Filing …" at bounding box center [223, 111] width 446 height 222
click at [307, 15] on div "Edit Savings Account ×" at bounding box center [223, 14] width 185 height 17
click at [306, 15] on button "×" at bounding box center [307, 15] width 4 height 6
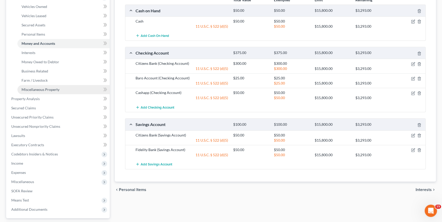
scroll to position [70, 0]
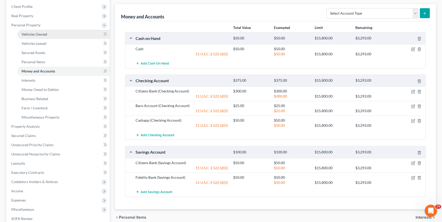
click at [43, 35] on span "Vehicles Owned" at bounding box center [35, 34] width 26 height 4
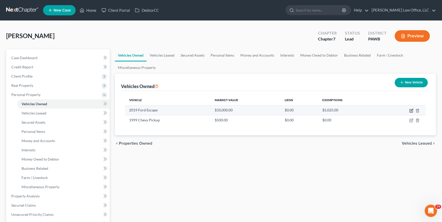
click at [412, 111] on icon "button" at bounding box center [412, 110] width 2 height 2
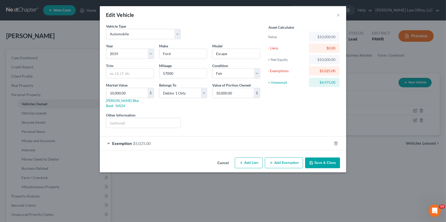
click at [292, 158] on button "Add Exemption" at bounding box center [284, 163] width 38 height 11
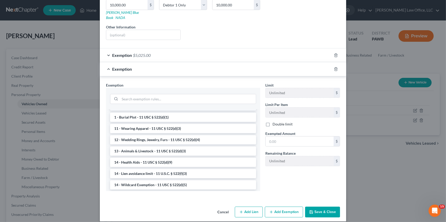
scroll to position [116, 0]
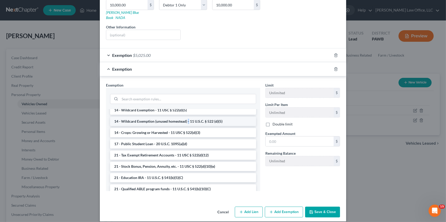
click at [186, 117] on li "14 - Wildcard Exemption (unused homestead) - 11 U.S.C. § 522 (d)(5)" at bounding box center [183, 121] width 146 height 9
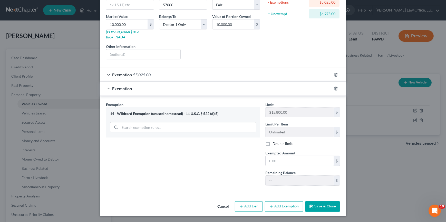
scroll to position [63, 0]
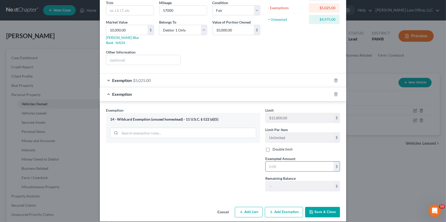
click at [303, 162] on input "text" at bounding box center [299, 167] width 68 height 10
click at [328, 207] on button "Save & Close" at bounding box center [322, 212] width 35 height 11
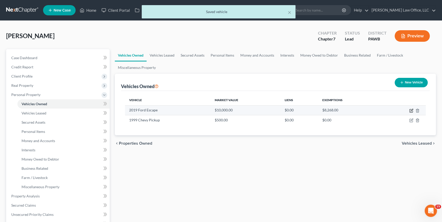
click at [412, 111] on icon "button" at bounding box center [411, 111] width 4 height 4
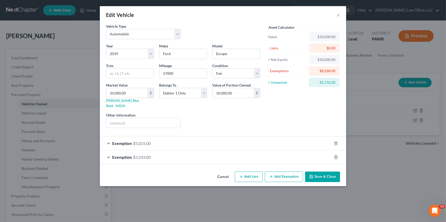
click at [114, 155] on span "Exemption" at bounding box center [122, 157] width 20 height 5
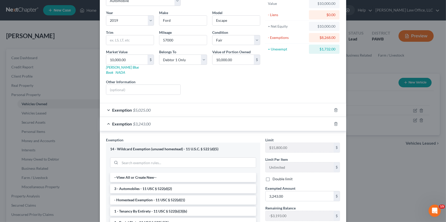
scroll to position [0, 0]
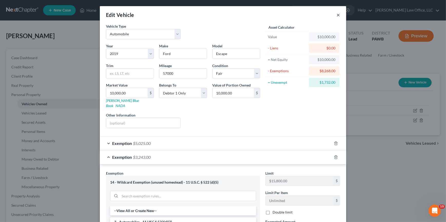
click at [336, 15] on button "×" at bounding box center [338, 15] width 4 height 6
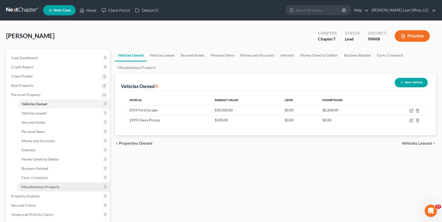
click at [41, 188] on span "Miscellaneous Property" at bounding box center [41, 187] width 38 height 4
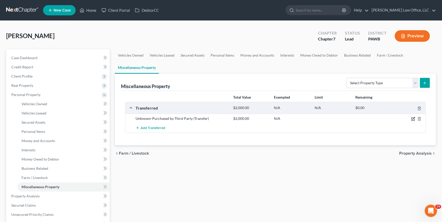
click at [414, 119] on icon "button" at bounding box center [413, 119] width 4 height 4
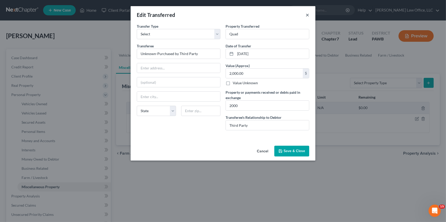
click at [309, 16] on button "×" at bounding box center [307, 15] width 4 height 6
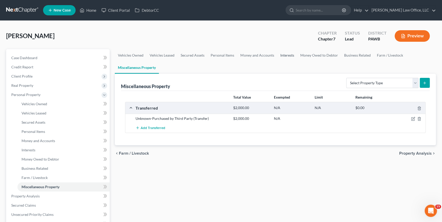
click at [281, 55] on link "Interests" at bounding box center [287, 55] width 20 height 12
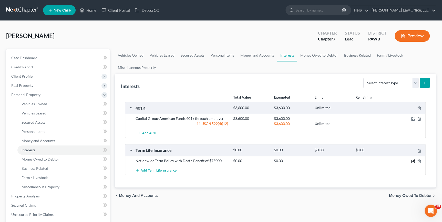
click at [413, 161] on icon "button" at bounding box center [413, 161] width 4 height 4
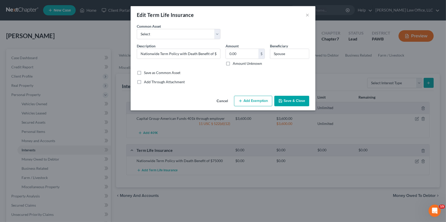
click at [254, 98] on button "Add Exemption" at bounding box center [253, 101] width 38 height 11
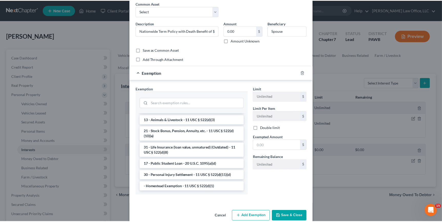
scroll to position [9, 0]
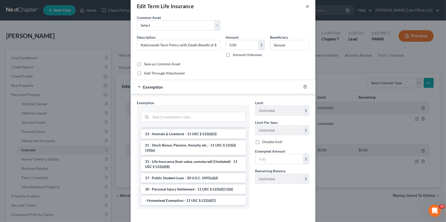
click at [306, 7] on button "×" at bounding box center [307, 6] width 4 height 6
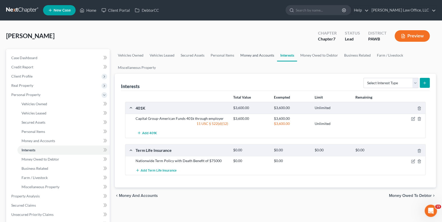
click at [258, 55] on link "Money and Accounts" at bounding box center [257, 55] width 40 height 12
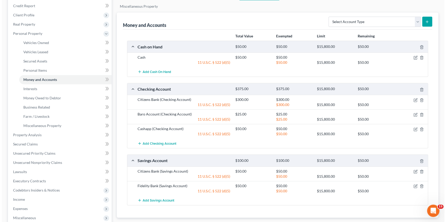
scroll to position [70, 0]
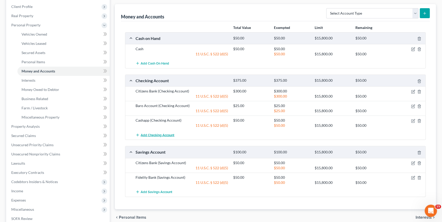
click at [164, 134] on span "Add Checking Account" at bounding box center [158, 135] width 34 height 4
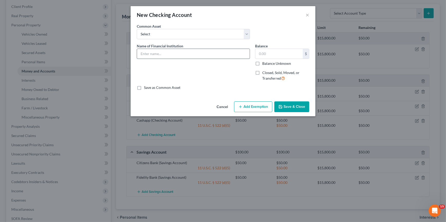
click at [207, 54] on input "text" at bounding box center [193, 54] width 113 height 10
click at [286, 48] on div "Balance $ Balance Unknown Balance Undetermined $ Balance Unknown" at bounding box center [282, 54] width 54 height 23
click at [285, 53] on input "text" at bounding box center [278, 54] width 47 height 10
click at [292, 110] on button "Save & Close" at bounding box center [291, 107] width 35 height 11
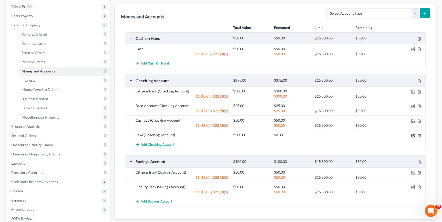
click at [411, 137] on div "Fake (Checking Account) $500.00 $0.00" at bounding box center [275, 134] width 300 height 9
click at [413, 135] on icon "button" at bounding box center [414, 135] width 2 height 2
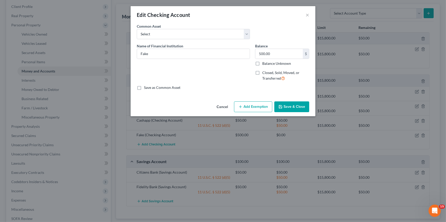
click at [259, 110] on button "Add Exemption" at bounding box center [253, 107] width 38 height 11
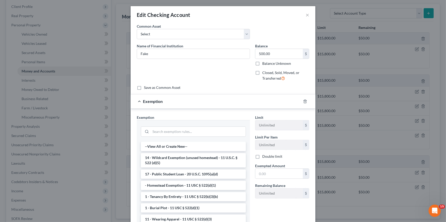
scroll to position [38, 0]
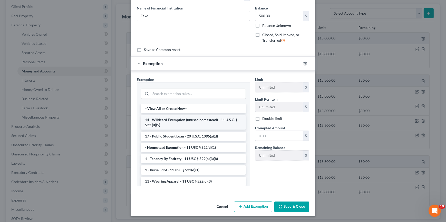
click at [204, 123] on li "14 - Wildcard Exemption (unused homestead) - 11 U.S.C. § 522 (d)(5)" at bounding box center [193, 122] width 105 height 14
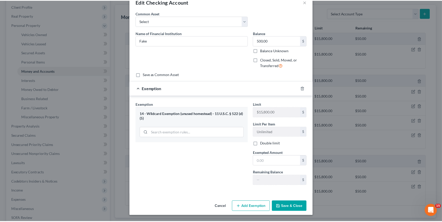
scroll to position [13, 0]
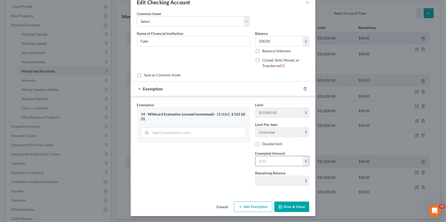
click at [281, 160] on input "text" at bounding box center [278, 161] width 47 height 10
click at [306, 4] on button "×" at bounding box center [307, 2] width 4 height 6
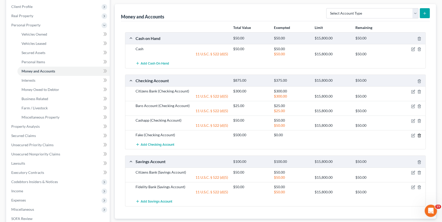
click at [419, 135] on icon "button" at bounding box center [419, 136] width 4 height 4
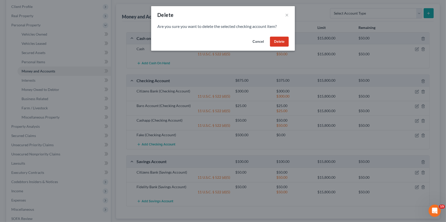
drag, startPoint x: 276, startPoint y: 43, endPoint x: 302, endPoint y: 57, distance: 29.0
click at [276, 43] on button "Delete" at bounding box center [279, 42] width 19 height 10
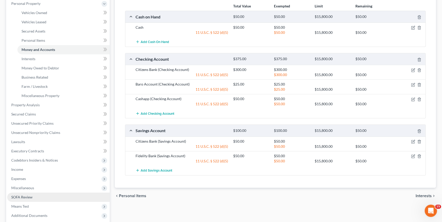
scroll to position [116, 0]
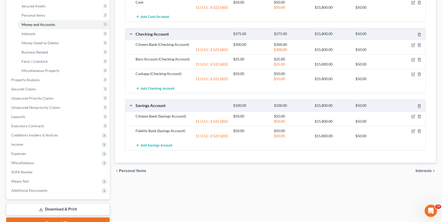
drag, startPoint x: 48, startPoint y: 208, endPoint x: 76, endPoint y: 222, distance: 30.7
click at [48, 208] on link "Download & Print" at bounding box center [58, 210] width 104 height 12
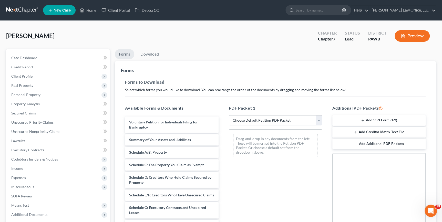
click at [267, 121] on select "Choose Default Petition PDF Packet Complete Bankruptcy Petition (all forms and …" at bounding box center [275, 120] width 93 height 10
click at [229, 115] on select "Choose Default Petition PDF Packet Complete Bankruptcy Petition (all forms and …" at bounding box center [275, 120] width 93 height 10
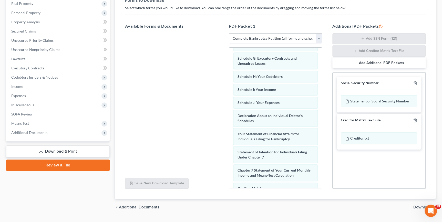
scroll to position [94, 0]
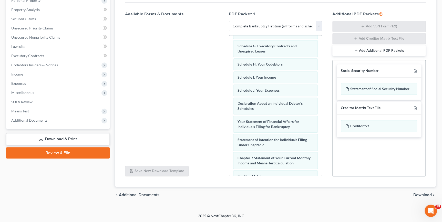
click at [423, 193] on span "Download" at bounding box center [423, 195] width 18 height 4
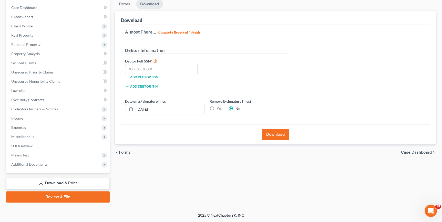
scroll to position [49, 0]
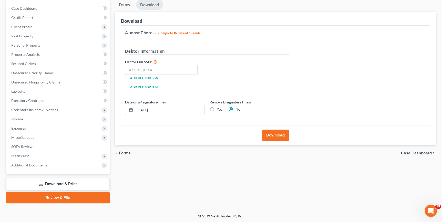
click at [275, 133] on button "Download" at bounding box center [275, 135] width 27 height 11
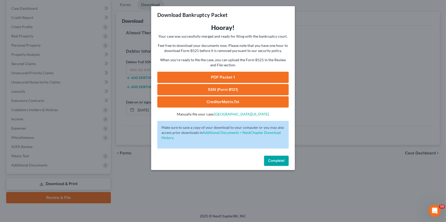
drag, startPoint x: 225, startPoint y: 74, endPoint x: 240, endPoint y: 94, distance: 25.1
click at [225, 74] on link "PDF Packet 1" at bounding box center [222, 77] width 131 height 11
click at [277, 159] on span "Complete!" at bounding box center [276, 161] width 16 height 4
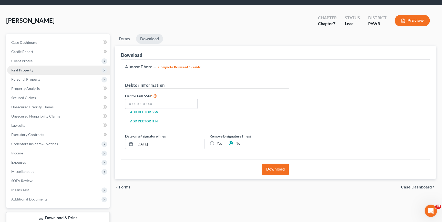
scroll to position [0, 0]
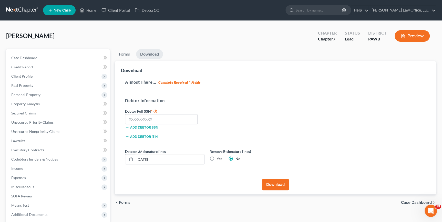
click at [16, 10] on link at bounding box center [22, 10] width 33 height 9
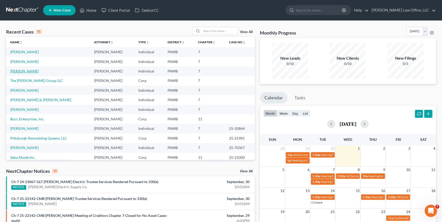
click at [28, 70] on link "Petroy, Claude" at bounding box center [24, 71] width 28 height 4
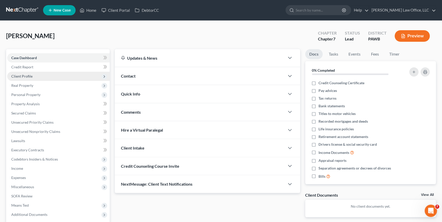
click at [44, 75] on span "Client Profile" at bounding box center [58, 76] width 103 height 9
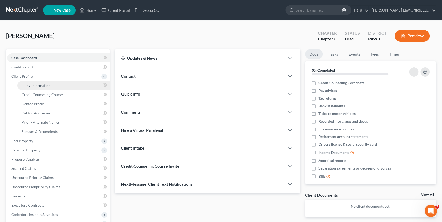
click at [42, 86] on span "Filing Information" at bounding box center [36, 85] width 29 height 4
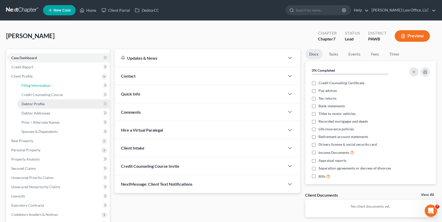
select select "1"
select select "0"
select select "39"
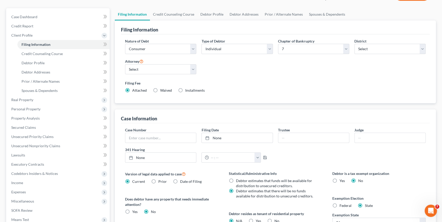
scroll to position [46, 0]
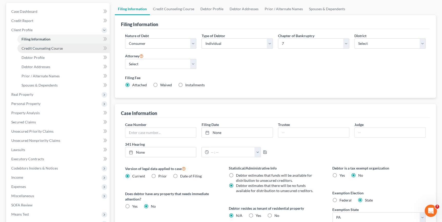
click at [41, 48] on span "Credit Counseling Course" at bounding box center [42, 48] width 41 height 4
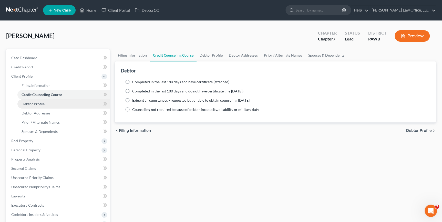
click at [39, 103] on span "Debtor Profile" at bounding box center [33, 104] width 23 height 4
select select "1"
select select "5"
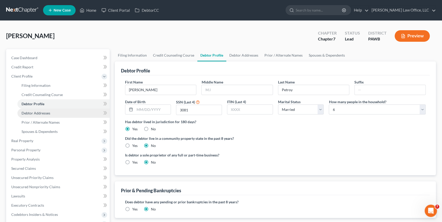
click at [49, 113] on span "Debtor Addresses" at bounding box center [36, 113] width 29 height 4
select select "0"
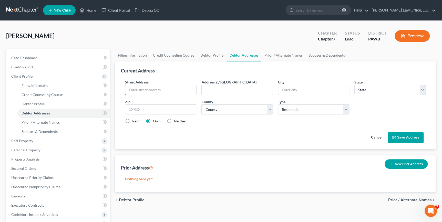
click at [176, 90] on input "text" at bounding box center [160, 90] width 71 height 10
click at [131, 88] on input "text" at bounding box center [160, 90] width 71 height 10
type input "1320 S. Spring St."
click at [174, 108] on input "text" at bounding box center [160, 110] width 71 height 10
type input "15223"
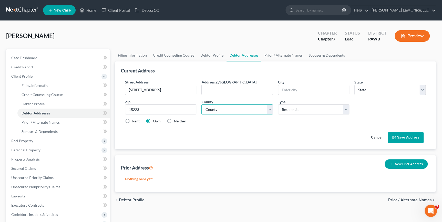
type input "Pittsburgh"
select select "39"
click at [250, 109] on select "County" at bounding box center [237, 110] width 71 height 10
select select "1"
click at [202, 105] on select "County Adams County Allegheny County Armstrong County Beaver County Bedford Cou…" at bounding box center [237, 110] width 71 height 10
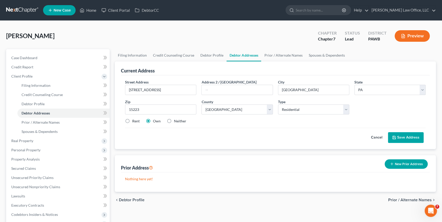
click at [411, 136] on button "Save Address" at bounding box center [406, 137] width 36 height 11
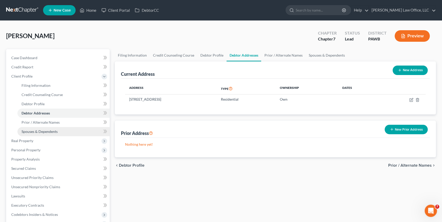
click at [53, 131] on span "Spouses & Dependents" at bounding box center [40, 131] width 36 height 4
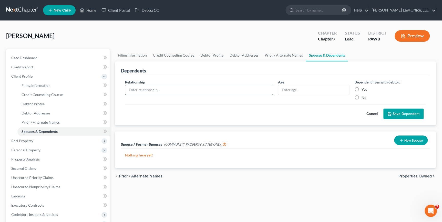
click at [199, 87] on input "text" at bounding box center [198, 90] width 147 height 10
type input "Child"
click at [361, 88] on div "Yes" at bounding box center [390, 89] width 71 height 5
click at [362, 89] on label "Yes" at bounding box center [364, 89] width 5 height 5
click at [364, 89] on input "Yes" at bounding box center [365, 88] width 3 height 3
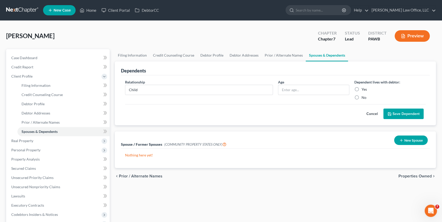
radio input "true"
click at [397, 115] on button "Save Dependent" at bounding box center [404, 114] width 40 height 11
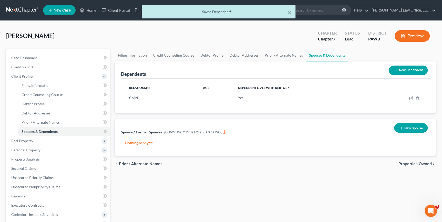
drag, startPoint x: 404, startPoint y: 72, endPoint x: 396, endPoint y: 72, distance: 7.9
click at [403, 72] on button "New Dependent" at bounding box center [408, 70] width 39 height 9
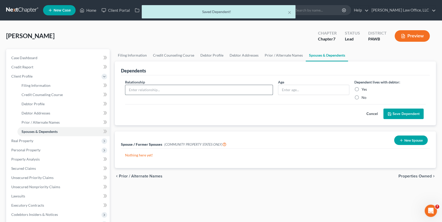
click at [159, 87] on input "text" at bounding box center [198, 90] width 147 height 10
type input "Child"
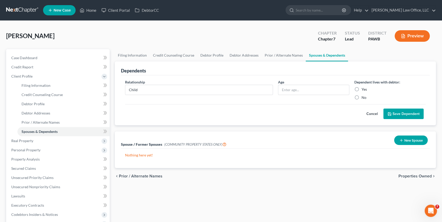
click at [395, 114] on button "Save Dependent" at bounding box center [404, 114] width 40 height 11
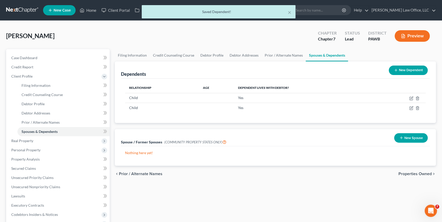
click at [410, 71] on button "New Dependent" at bounding box center [408, 70] width 39 height 9
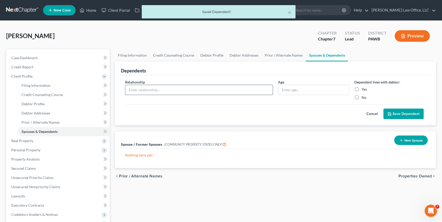
drag, startPoint x: 193, startPoint y: 89, endPoint x: 189, endPoint y: 92, distance: 4.1
click at [193, 89] on input "text" at bounding box center [198, 90] width 147 height 10
type input "Child"
click at [362, 89] on label "Yes" at bounding box center [364, 89] width 5 height 5
click at [364, 89] on input "Yes" at bounding box center [365, 88] width 3 height 3
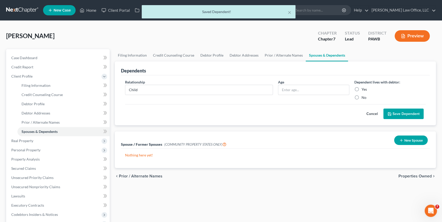
radio input "true"
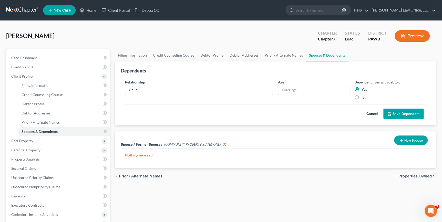
click at [399, 113] on button "Save Dependent" at bounding box center [404, 114] width 40 height 11
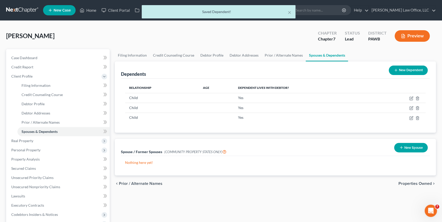
click at [409, 69] on button "New Dependent" at bounding box center [408, 70] width 39 height 9
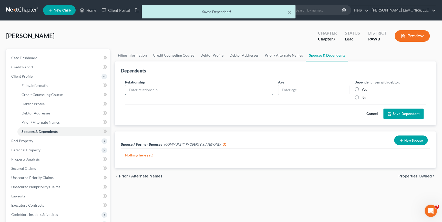
click at [169, 91] on input "text" at bounding box center [198, 90] width 147 height 10
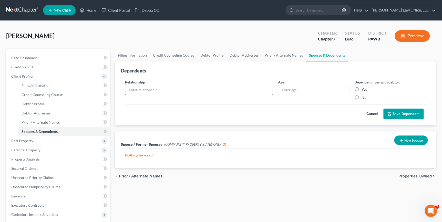
type input "Child"
click at [362, 88] on label "Yes" at bounding box center [364, 89] width 5 height 5
click at [364, 88] on input "Yes" at bounding box center [365, 88] width 3 height 3
radio input "true"
click at [398, 111] on button "Save Dependent" at bounding box center [404, 114] width 40 height 11
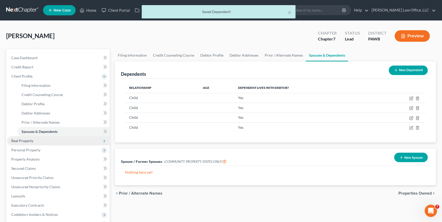
click at [43, 141] on span "Real Property" at bounding box center [58, 140] width 103 height 9
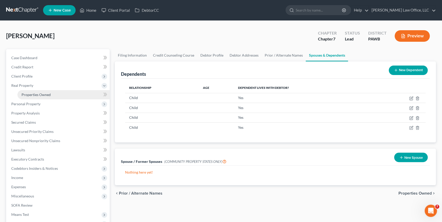
click at [25, 98] on link "Properties Owned" at bounding box center [63, 94] width 92 height 9
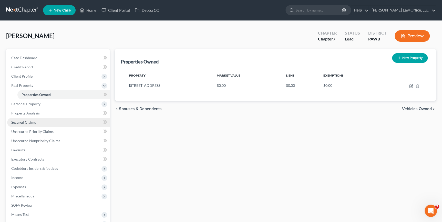
click at [32, 123] on span "Secured Claims" at bounding box center [23, 122] width 25 height 4
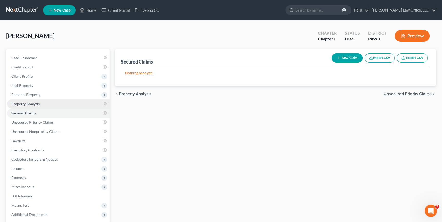
click at [37, 105] on span "Property Analysis" at bounding box center [25, 104] width 28 height 4
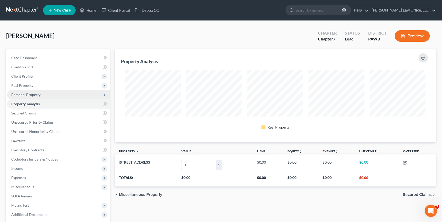
scroll to position [93, 321]
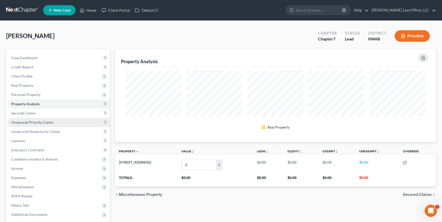
click at [22, 122] on span "Unsecured Priority Claims" at bounding box center [32, 122] width 42 height 4
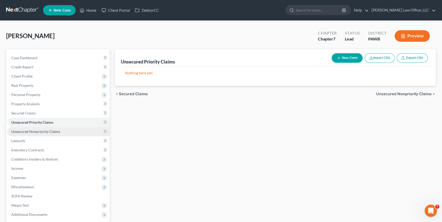
click at [23, 131] on span "Unsecured Nonpriority Claims" at bounding box center [35, 131] width 49 height 4
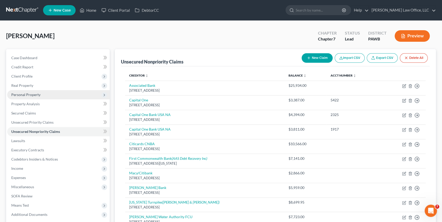
click at [29, 95] on span "Personal Property" at bounding box center [25, 95] width 29 height 4
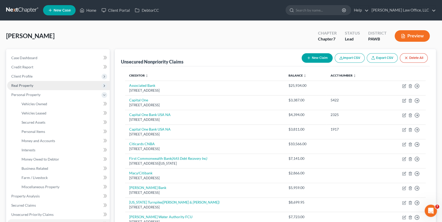
click at [35, 86] on span "Real Property" at bounding box center [58, 85] width 103 height 9
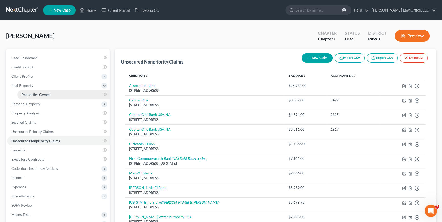
click at [35, 93] on span "Properties Owned" at bounding box center [36, 95] width 29 height 4
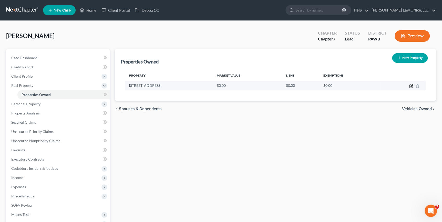
click at [412, 87] on icon "button" at bounding box center [411, 86] width 4 height 4
select select "39"
select select "1"
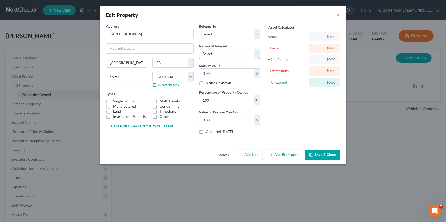
click at [221, 55] on select "Select Fee Simple Joint Tenant Life Estate Equitable Interest Future Interest T…" at bounding box center [229, 54] width 61 height 10
select select "5"
click at [199, 49] on select "Select Fee Simple Joint Tenant Life Estate Equitable Interest Future Interest T…" at bounding box center [229, 54] width 61 height 10
click at [214, 32] on select "Select Debtor 1 Only Debtor 2 Only Debtor 1 And Debtor 2 Only At Least One Of T…" at bounding box center [229, 34] width 61 height 10
select select "3"
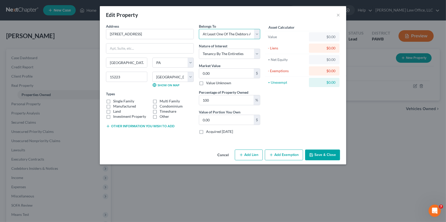
click at [199, 29] on select "Select Debtor 1 Only Debtor 2 Only Debtor 1 And Debtor 2 Only At Least One Of T…" at bounding box center [229, 34] width 61 height 10
click at [210, 74] on input "0.00" at bounding box center [226, 74] width 55 height 10
type input "2"
type input "2.00"
type input "25"
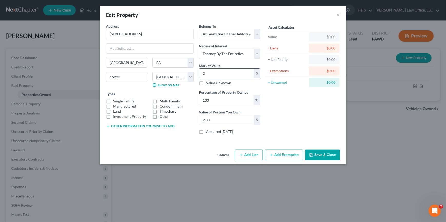
type input "25.00"
type input "250"
type input "250.00"
type input "2500"
type input "2,500.00"
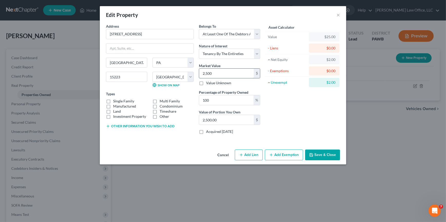
type input "2,5000"
type input "25,000.00"
type input "25,0000"
type input "250,000.00"
type input "250,000"
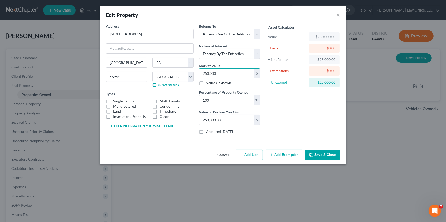
click at [286, 157] on button "Add Exemption" at bounding box center [284, 155] width 38 height 11
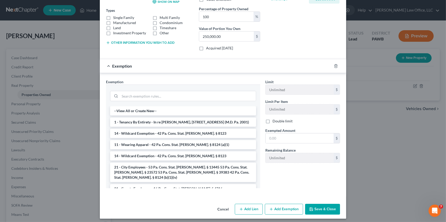
scroll to position [86, 0]
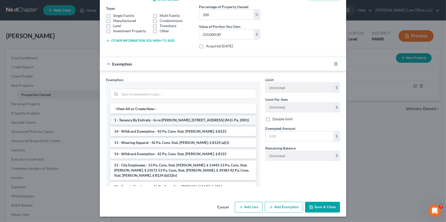
click at [195, 121] on li "1 - Tenancy By Entirety - In re Martin, 269 B.R. 119 (M.D. Pa. 2001)" at bounding box center [183, 120] width 146 height 9
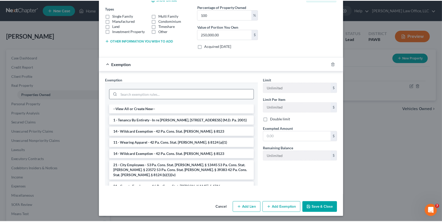
scroll to position [61, 0]
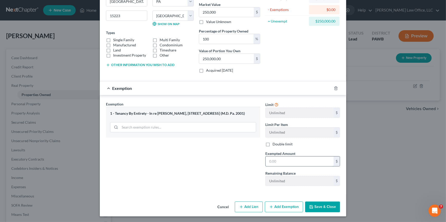
click at [282, 161] on input "text" at bounding box center [299, 162] width 68 height 10
type input "250,000"
click at [318, 205] on button "Save & Close" at bounding box center [322, 207] width 35 height 11
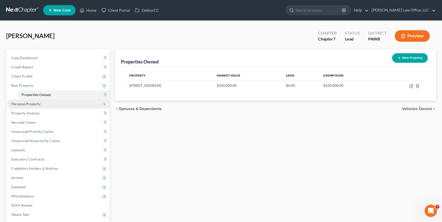
click at [56, 101] on span "Personal Property" at bounding box center [58, 103] width 103 height 9
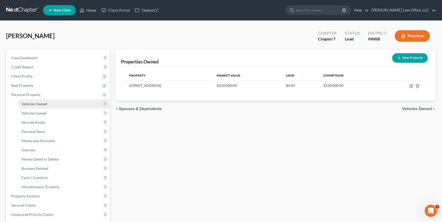
click at [56, 105] on link "Vehicles Owned" at bounding box center [63, 103] width 92 height 9
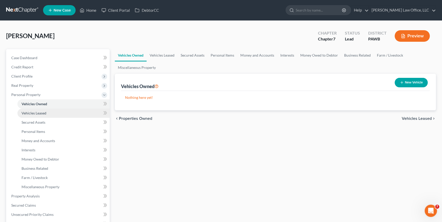
click at [52, 114] on link "Vehicles Leased" at bounding box center [63, 113] width 92 height 9
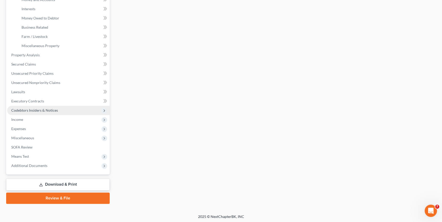
scroll to position [142, 0]
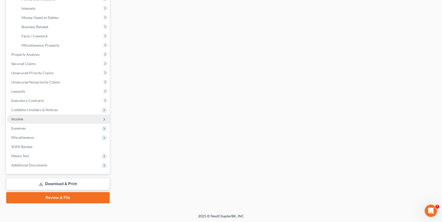
click at [23, 118] on span "Income" at bounding box center [58, 119] width 103 height 9
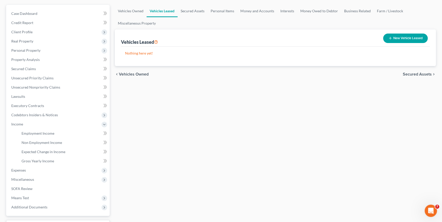
scroll to position [0, 0]
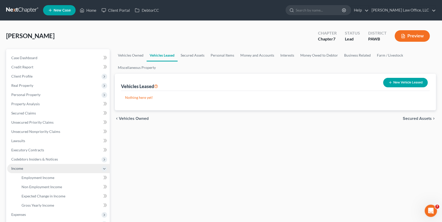
click at [28, 169] on span "Income" at bounding box center [58, 168] width 103 height 9
click at [37, 167] on span "Income" at bounding box center [58, 168] width 103 height 9
click at [44, 179] on span "Employment Income" at bounding box center [38, 178] width 33 height 4
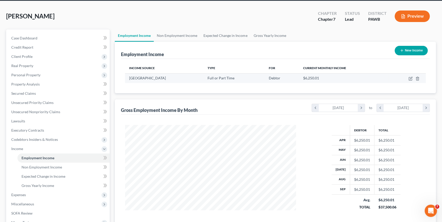
scroll to position [46, 0]
